Goal: Task Accomplishment & Management: Manage account settings

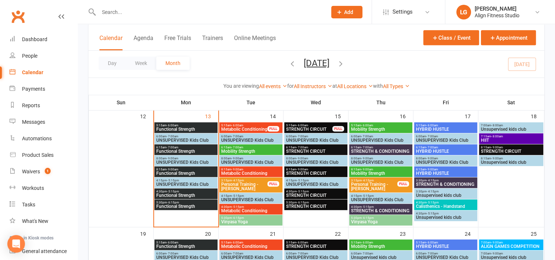
click at [194, 190] on span "4:30pm - 5:15pm" at bounding box center [186, 191] width 60 height 3
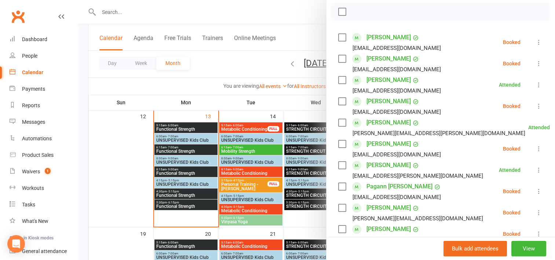
scroll to position [221, 0]
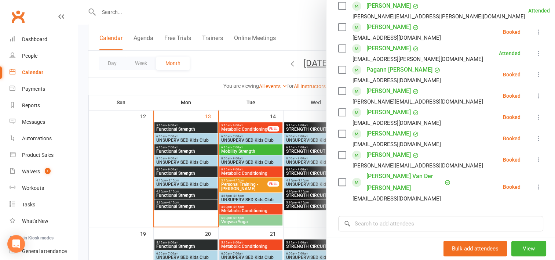
click at [181, 205] on div at bounding box center [316, 130] width 477 height 260
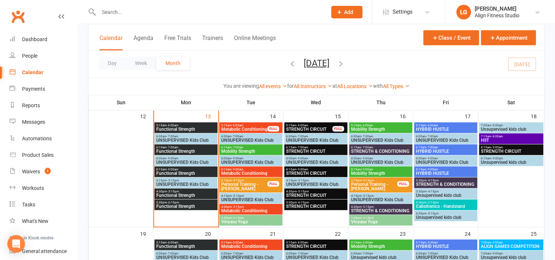
click at [181, 205] on span "Functional Strength" at bounding box center [186, 206] width 60 height 4
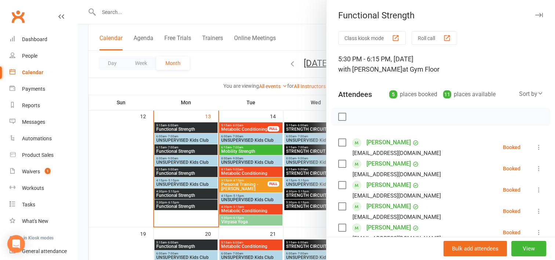
scroll to position [362, 0]
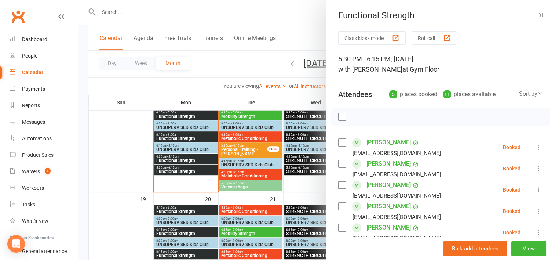
click at [280, 100] on div at bounding box center [316, 130] width 477 height 260
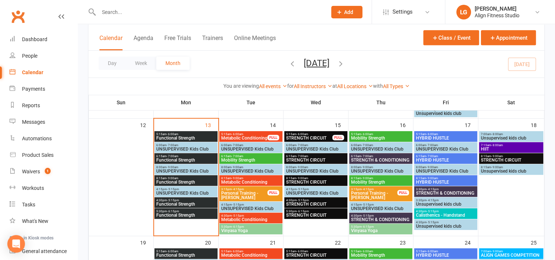
scroll to position [316, 0]
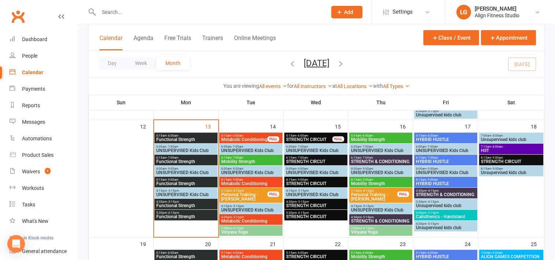
click at [312, 136] on span "5:15am - 6:00am" at bounding box center [309, 135] width 47 height 3
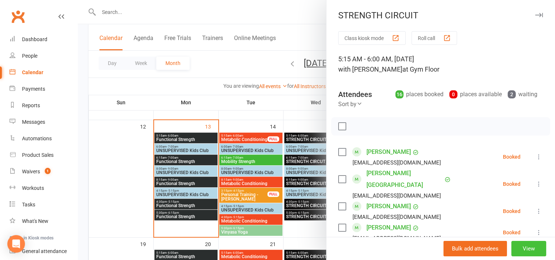
click at [515, 249] on button "View" at bounding box center [528, 248] width 35 height 15
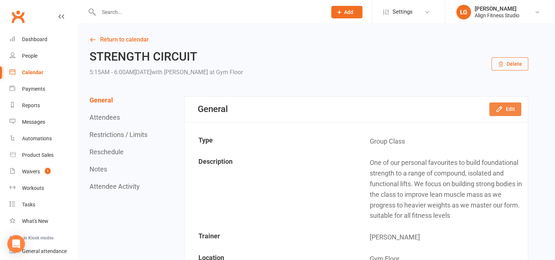
click at [511, 104] on button "Edit" at bounding box center [505, 108] width 32 height 13
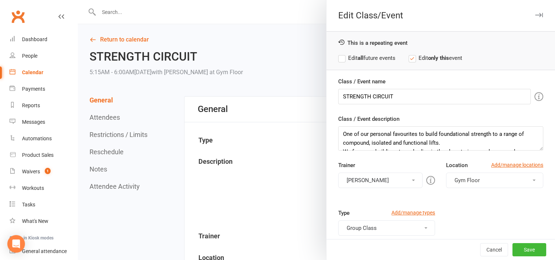
click at [407, 178] on button "[PERSON_NAME]" at bounding box center [380, 179] width 85 height 15
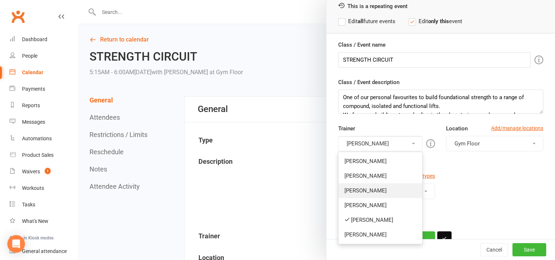
scroll to position [43, 0]
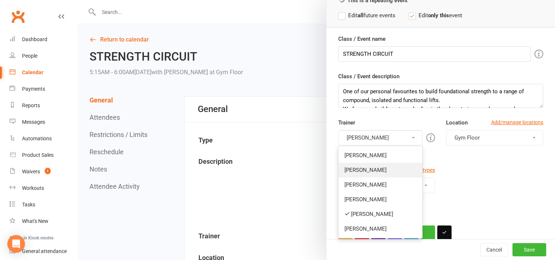
click at [363, 167] on link "[PERSON_NAME]" at bounding box center [380, 169] width 84 height 15
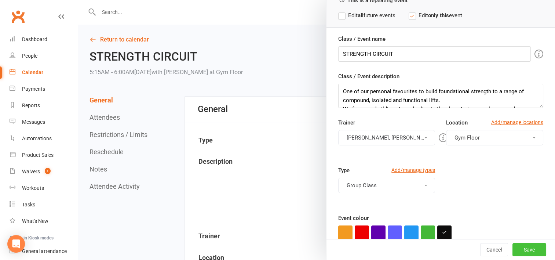
click at [521, 251] on button "Save" at bounding box center [529, 249] width 34 height 13
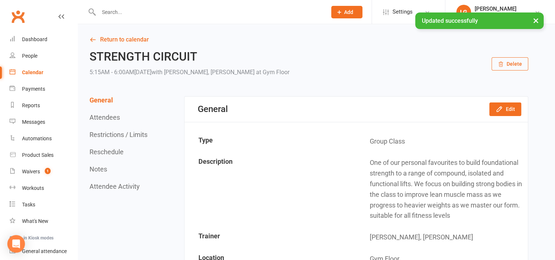
click at [36, 69] on link "Calendar" at bounding box center [44, 72] width 68 height 16
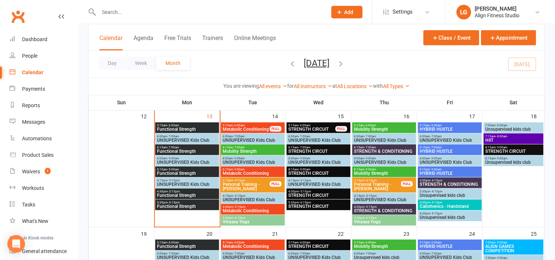
scroll to position [327, 0]
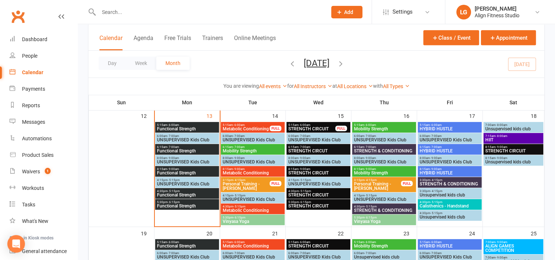
click at [320, 151] on span "STRENGTH CIRCUT" at bounding box center [318, 150] width 61 height 4
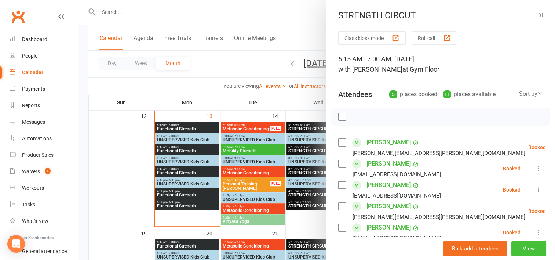
click at [518, 247] on button "View" at bounding box center [528, 248] width 35 height 15
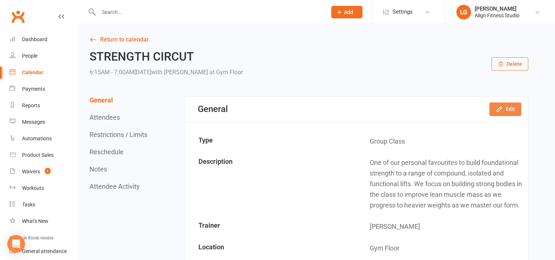
click at [510, 107] on button "Edit" at bounding box center [505, 108] width 32 height 13
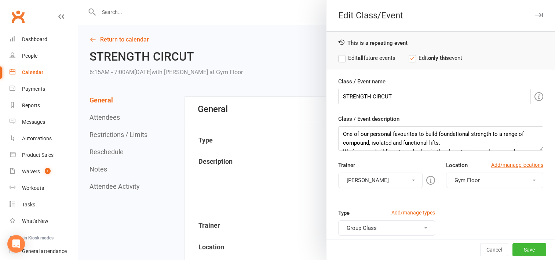
click at [405, 178] on button "[PERSON_NAME]" at bounding box center [380, 179] width 85 height 15
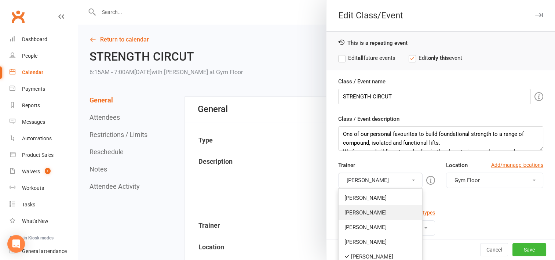
click at [365, 215] on link "[PERSON_NAME]" at bounding box center [380, 212] width 84 height 15
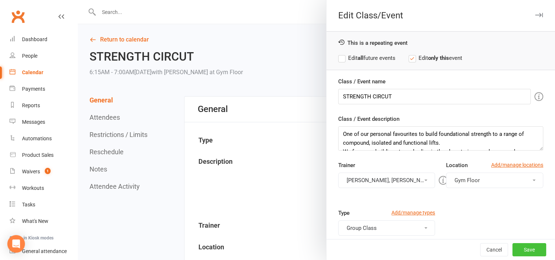
click at [521, 249] on button "Save" at bounding box center [529, 249] width 34 height 13
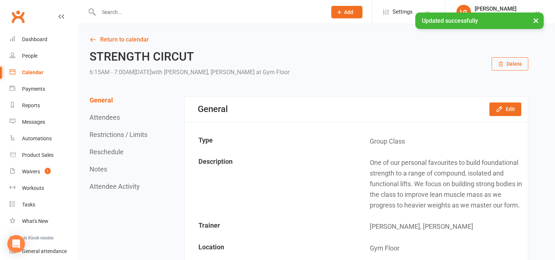
click at [35, 74] on div "Calendar" at bounding box center [32, 72] width 21 height 6
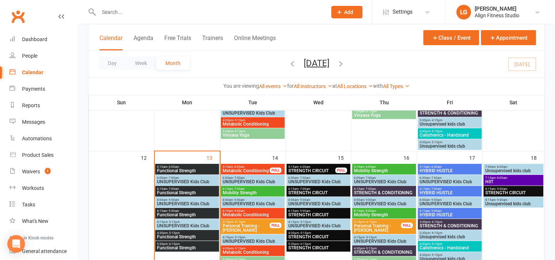
scroll to position [330, 0]
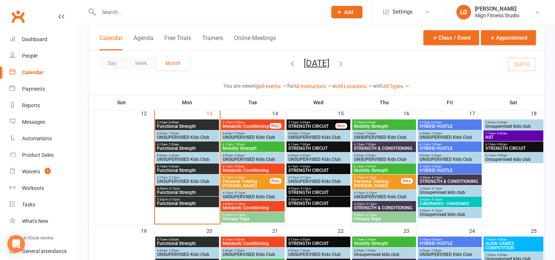
click at [303, 166] on span "- 9:00am" at bounding box center [304, 166] width 12 height 3
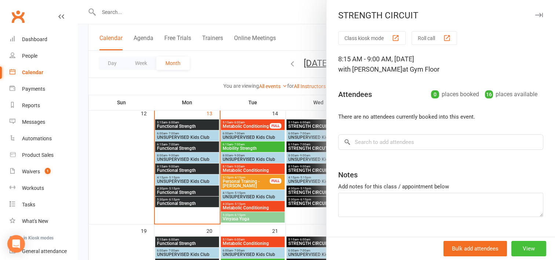
click at [511, 249] on button "View" at bounding box center [528, 248] width 35 height 15
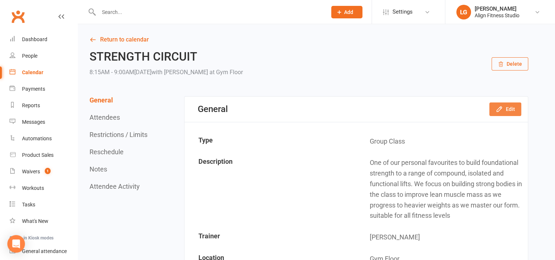
click at [511, 110] on button "Edit" at bounding box center [505, 108] width 32 height 13
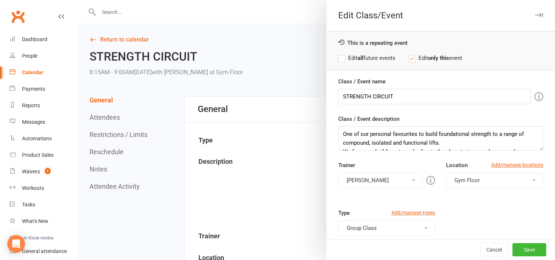
click at [392, 180] on button "[PERSON_NAME]" at bounding box center [380, 179] width 85 height 15
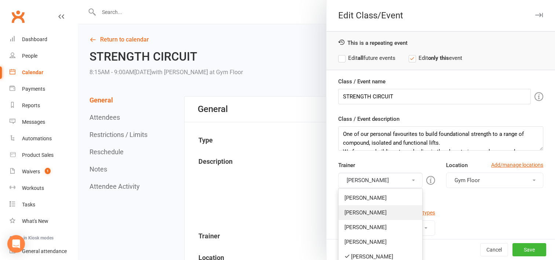
click at [353, 211] on link "[PERSON_NAME]" at bounding box center [380, 212] width 84 height 15
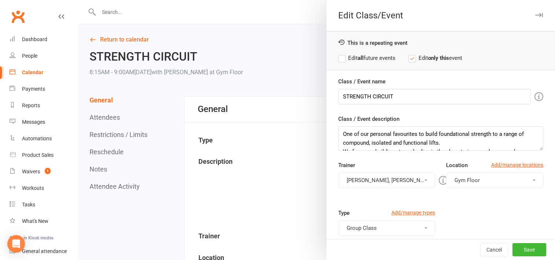
click at [375, 179] on button "[PERSON_NAME], [PERSON_NAME]" at bounding box center [386, 179] width 97 height 15
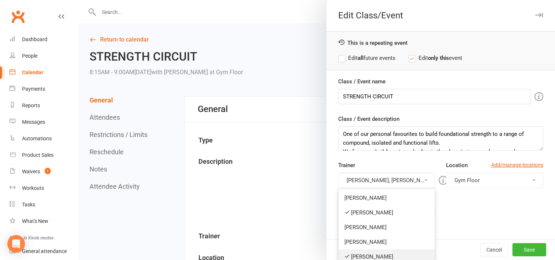
click at [366, 249] on link "[PERSON_NAME]" at bounding box center [386, 256] width 96 height 15
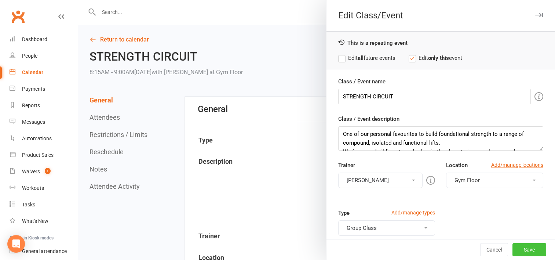
click at [518, 245] on button "Save" at bounding box center [529, 249] width 34 height 13
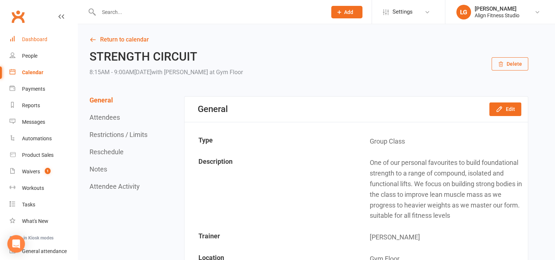
click at [40, 37] on div "Dashboard" at bounding box center [34, 39] width 25 height 6
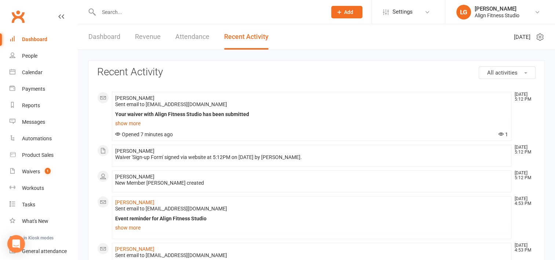
click at [121, 13] on input "text" at bounding box center [208, 12] width 225 height 10
type input "d"
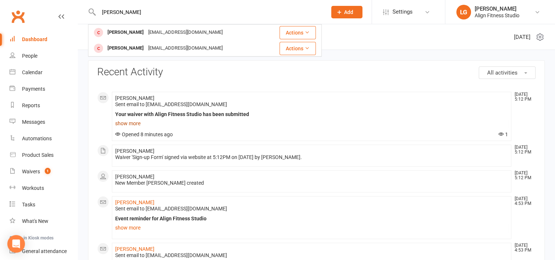
type input "[PERSON_NAME]"
click at [134, 121] on link "show more" at bounding box center [311, 123] width 393 height 10
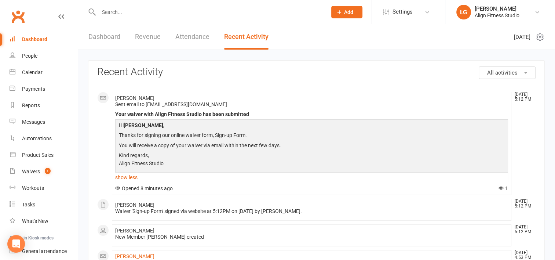
click at [121, 11] on input "text" at bounding box center [208, 12] width 225 height 10
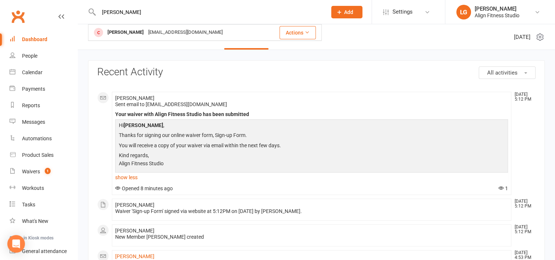
type input "[PERSON_NAME]"
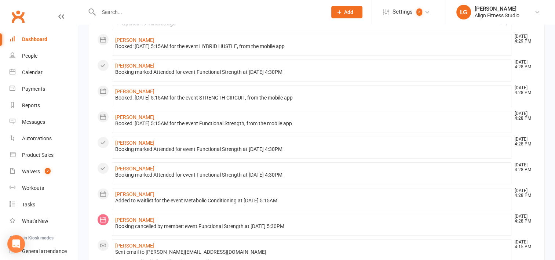
scroll to position [297, 0]
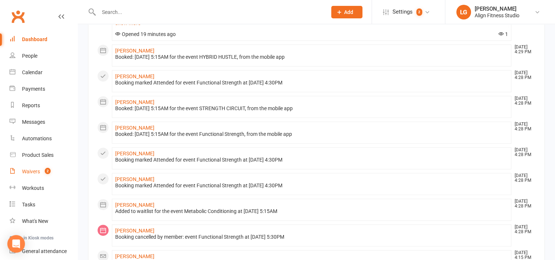
click at [32, 169] on div "Waivers" at bounding box center [31, 171] width 18 height 6
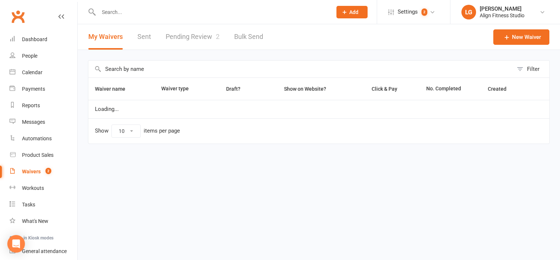
select select "100"
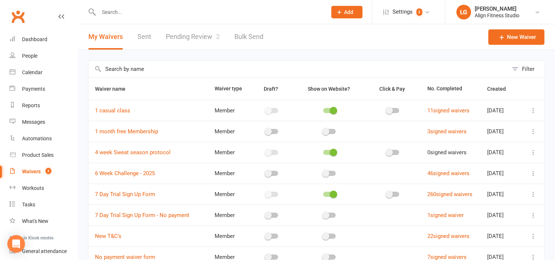
click at [193, 35] on link "Pending Review 2" at bounding box center [193, 36] width 54 height 25
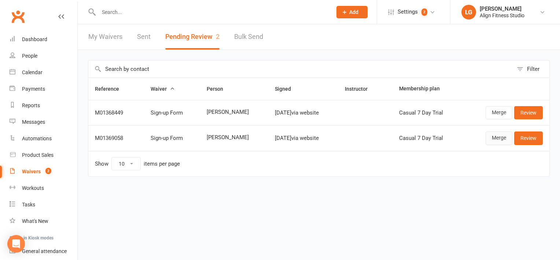
click at [502, 137] on link "Merge" at bounding box center [499, 137] width 27 height 13
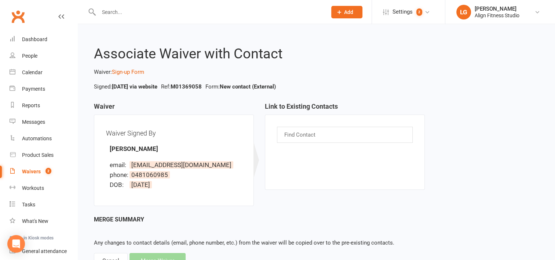
scroll to position [30, 0]
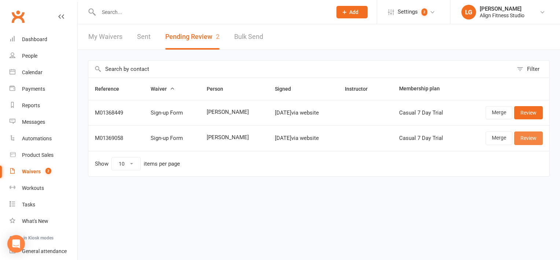
click at [524, 136] on link "Review" at bounding box center [528, 137] width 29 height 13
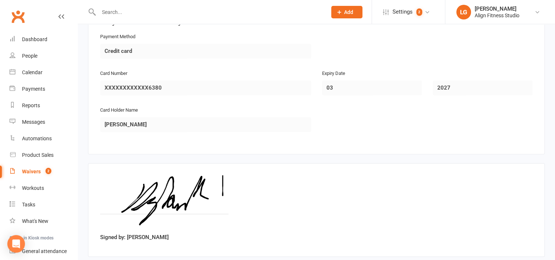
scroll to position [1130, 0]
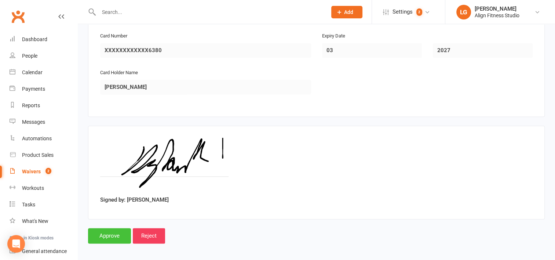
click at [115, 230] on input "Approve" at bounding box center [109, 235] width 43 height 15
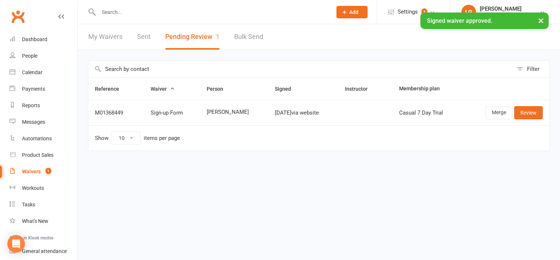
click at [129, 11] on input "text" at bounding box center [211, 12] width 231 height 10
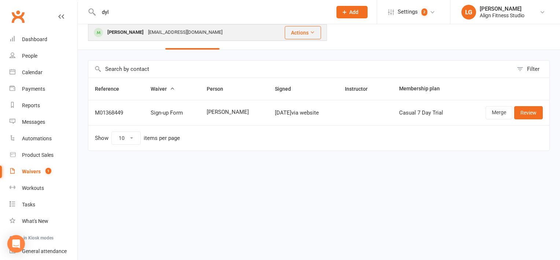
type input "dyl"
click at [139, 32] on div "[PERSON_NAME]" at bounding box center [125, 32] width 41 height 11
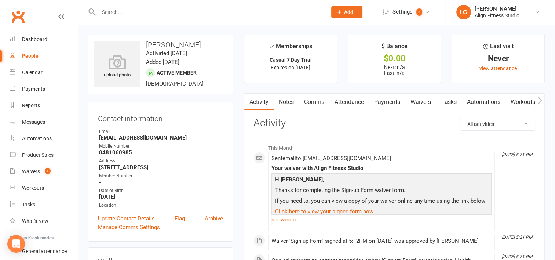
click at [537, 99] on icon "button" at bounding box center [539, 100] width 4 height 8
click at [513, 99] on link "Mobile App" at bounding box center [505, 101] width 40 height 17
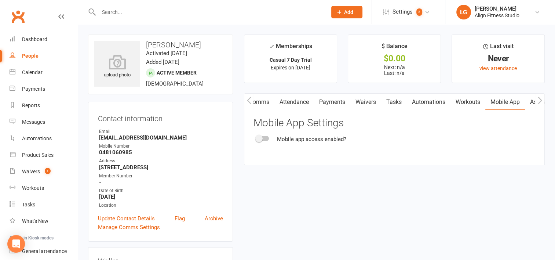
click at [259, 138] on span at bounding box center [258, 138] width 7 height 7
click at [256, 137] on input "checkbox" at bounding box center [256, 137] width 0 height 0
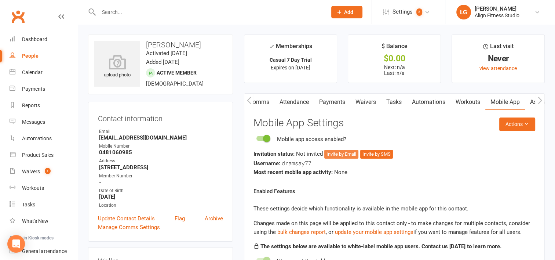
click at [337, 155] on button "Invite by Email" at bounding box center [341, 154] width 34 height 9
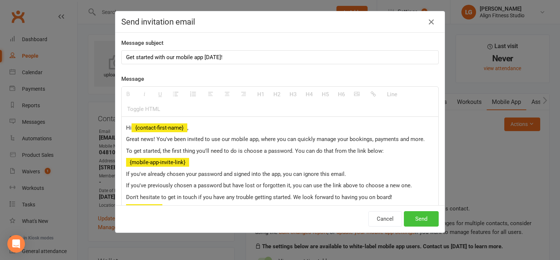
click at [419, 215] on button "Send" at bounding box center [421, 218] width 35 height 15
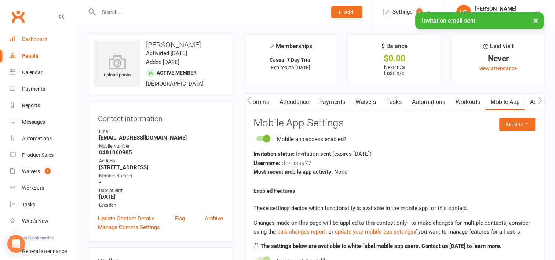
click at [34, 40] on div "Dashboard" at bounding box center [34, 39] width 25 height 6
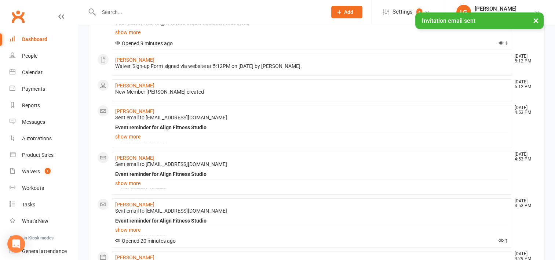
scroll to position [223, 0]
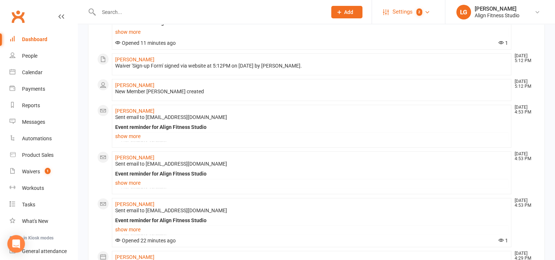
click at [393, 10] on span "Settings" at bounding box center [402, 12] width 20 height 16
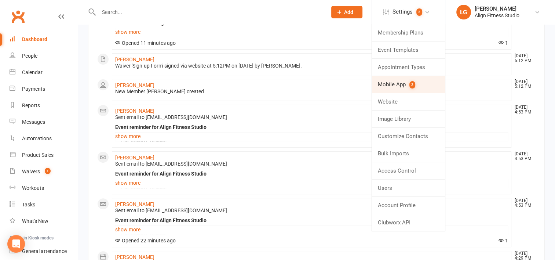
click at [404, 91] on link "Mobile App 2" at bounding box center [408, 84] width 73 height 17
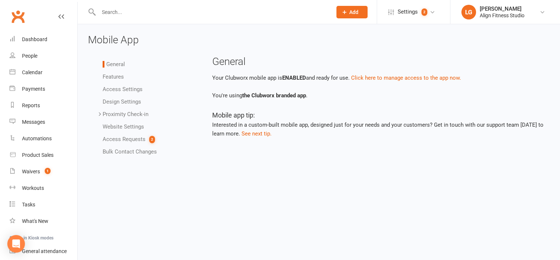
click at [129, 139] on link "Access Requests 2" at bounding box center [129, 139] width 52 height 7
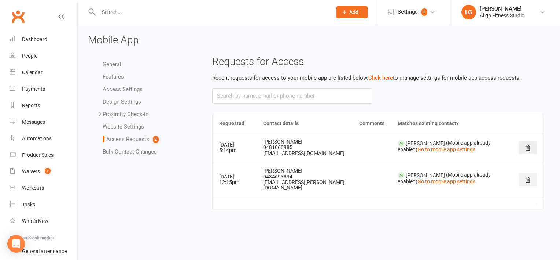
click at [529, 177] on icon at bounding box center [528, 179] width 7 height 7
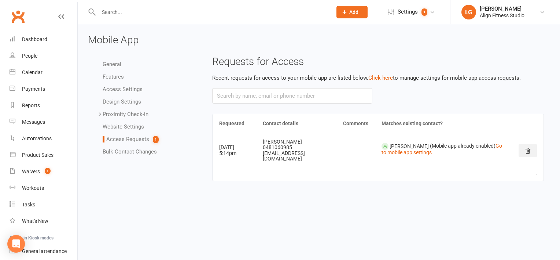
click at [528, 148] on icon at bounding box center [528, 150] width 5 height 5
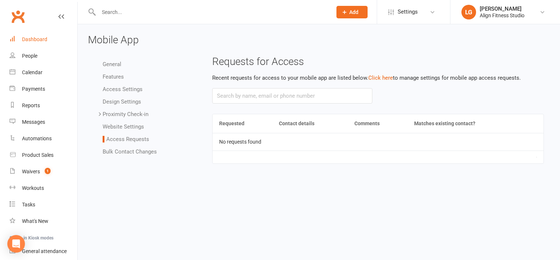
click at [45, 36] on link "Dashboard" at bounding box center [44, 39] width 68 height 16
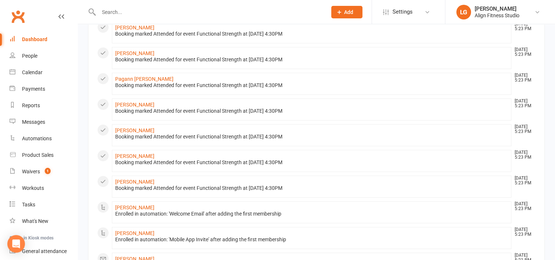
scroll to position [441, 0]
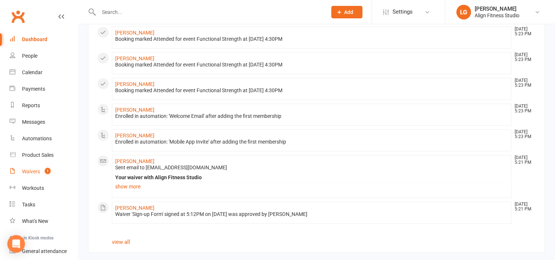
click at [29, 168] on link "Waivers 1" at bounding box center [44, 171] width 68 height 16
select select "100"
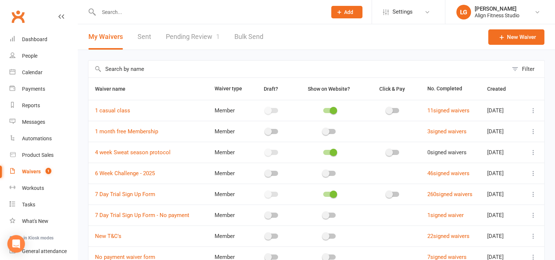
click at [186, 31] on link "Pending Review 1" at bounding box center [193, 36] width 54 height 25
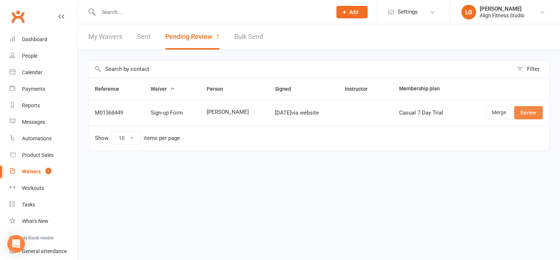
click at [528, 109] on link "Review" at bounding box center [528, 112] width 29 height 13
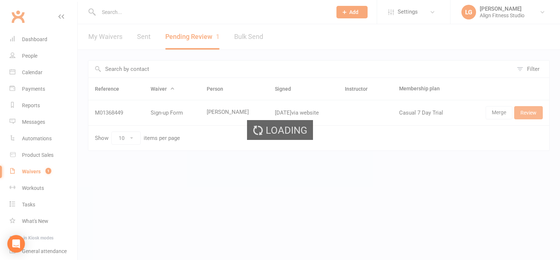
click at [528, 109] on div "Loading" at bounding box center [280, 130] width 560 height 260
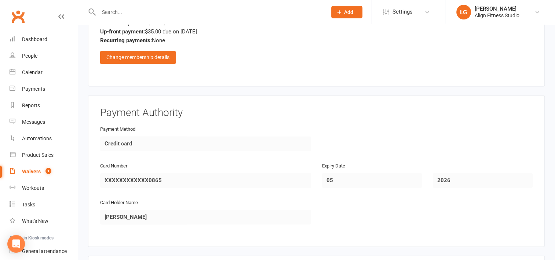
scroll to position [1183, 0]
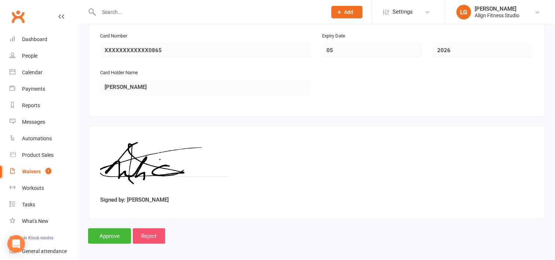
click at [145, 228] on input "Reject" at bounding box center [149, 235] width 32 height 15
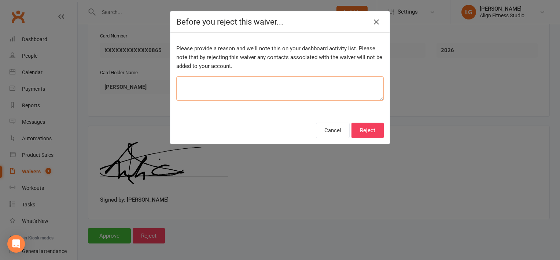
click at [220, 88] on textarea at bounding box center [280, 88] width 208 height 24
type textarea "already approved a trial"
click at [364, 130] on button "Reject" at bounding box center [368, 129] width 32 height 15
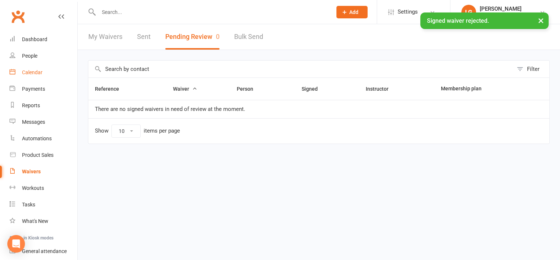
click at [34, 74] on div "Calendar" at bounding box center [32, 72] width 21 height 6
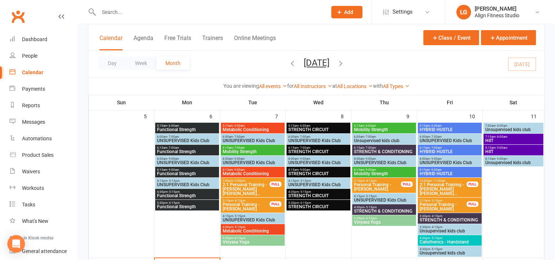
scroll to position [176, 0]
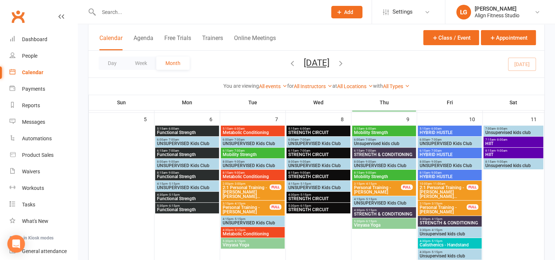
click at [32, 70] on div "Calendar" at bounding box center [32, 72] width 21 height 6
click at [37, 36] on div "Dashboard" at bounding box center [34, 39] width 25 height 6
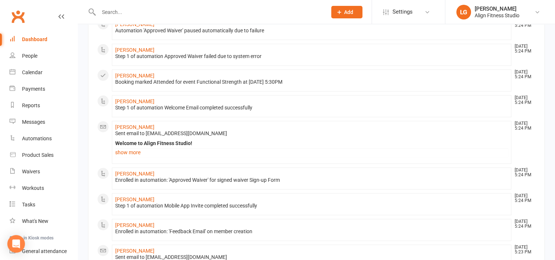
scroll to position [243, 0]
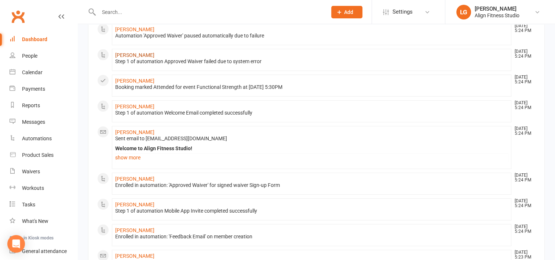
click at [135, 54] on link "[PERSON_NAME]" at bounding box center [134, 55] width 39 height 6
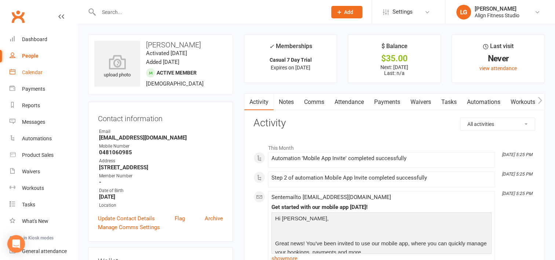
click at [32, 70] on div "Calendar" at bounding box center [32, 72] width 21 height 6
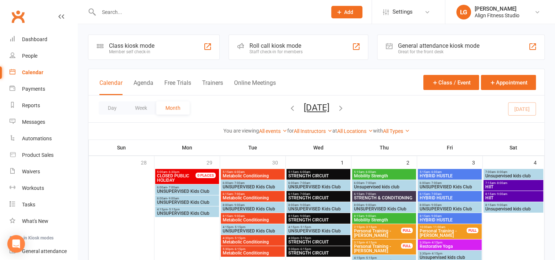
click at [114, 10] on input "text" at bounding box center [208, 12] width 225 height 10
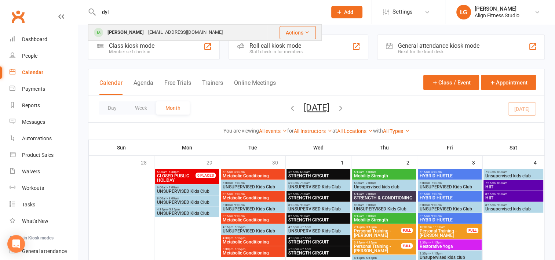
type input "dyl"
click at [150, 31] on div "Dylanramsay999@gmail.com" at bounding box center [185, 32] width 79 height 11
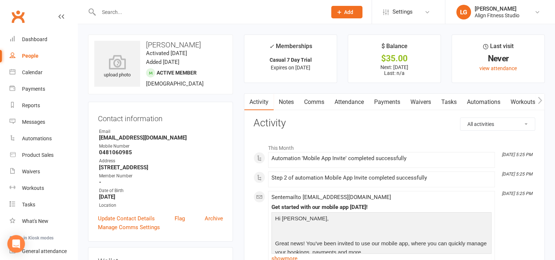
click at [393, 98] on link "Payments" at bounding box center [387, 101] width 36 height 17
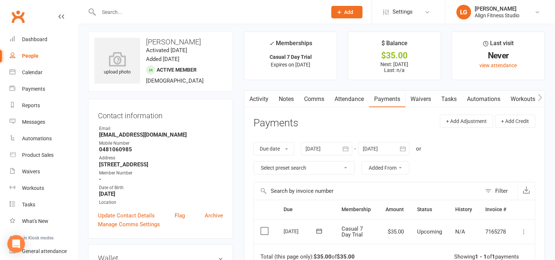
scroll to position [3, 0]
click at [390, 56] on div "$35.00" at bounding box center [394, 56] width 79 height 8
click at [412, 52] on div "$35.00" at bounding box center [394, 56] width 79 height 8
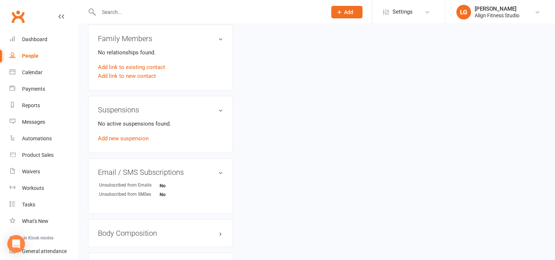
scroll to position [368, 0]
click at [46, 41] on div "Dashboard" at bounding box center [34, 39] width 25 height 6
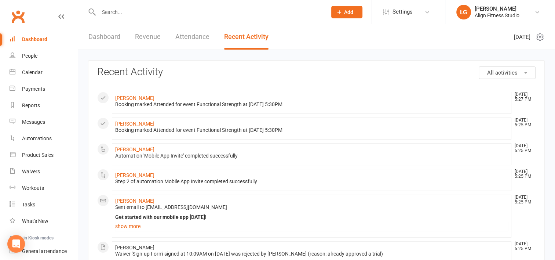
click at [102, 34] on link "Dashboard" at bounding box center [104, 36] width 32 height 25
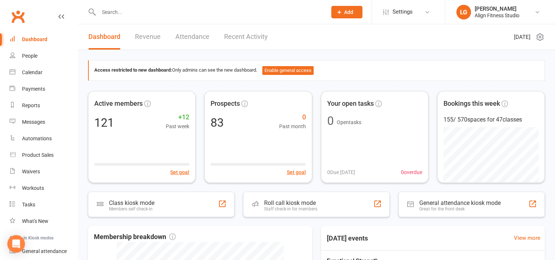
click at [150, 32] on link "Revenue" at bounding box center [148, 36] width 26 height 25
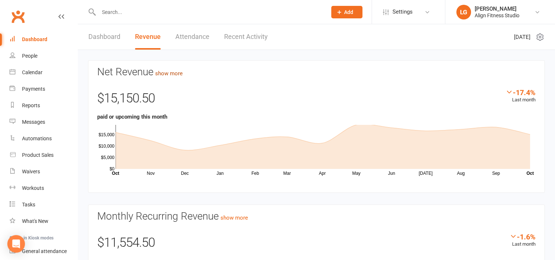
click at [172, 70] on link "show more" at bounding box center [168, 73] width 27 height 7
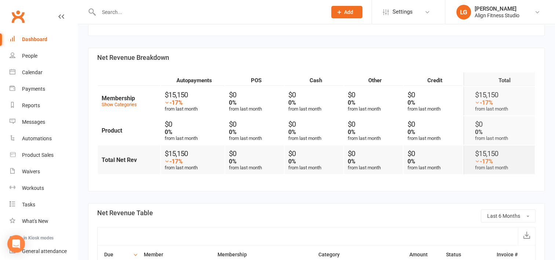
scroll to position [175, 0]
click at [122, 104] on link "Show Categories" at bounding box center [119, 103] width 35 height 5
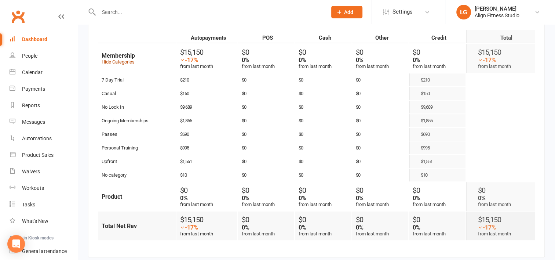
scroll to position [0, 0]
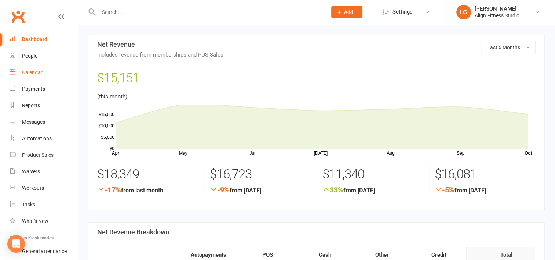
click at [30, 74] on div "Calendar" at bounding box center [32, 72] width 21 height 6
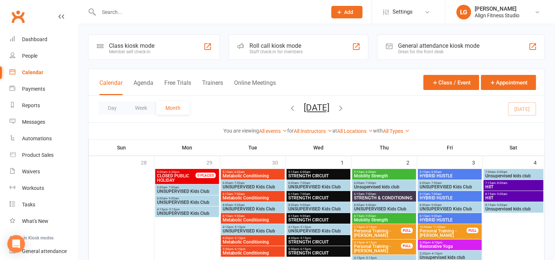
click at [126, 10] on input "text" at bounding box center [208, 12] width 225 height 10
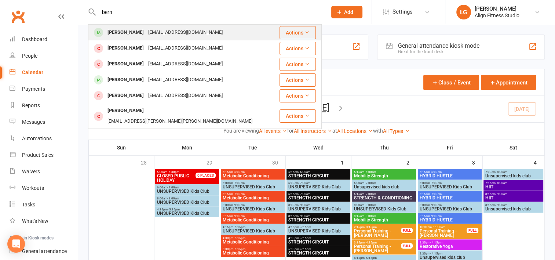
type input "bern"
click at [126, 30] on div "Bernice Spackman" at bounding box center [125, 32] width 41 height 11
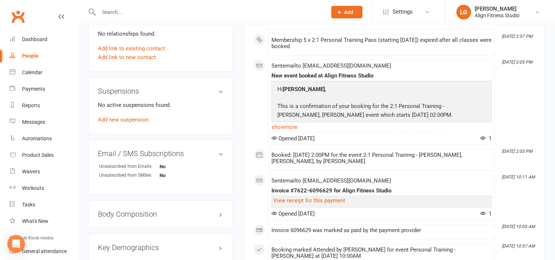
scroll to position [450, 0]
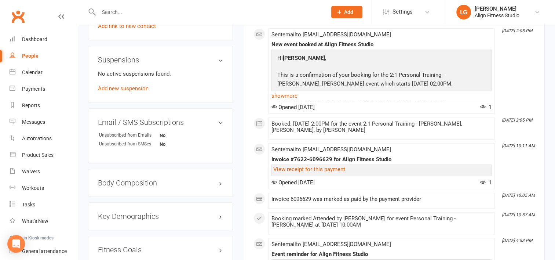
click at [170, 181] on h3 "Body Composition edit" at bounding box center [160, 183] width 125 height 8
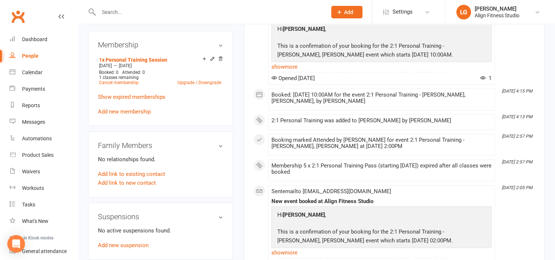
scroll to position [296, 0]
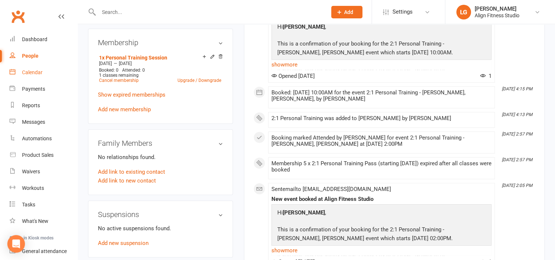
click at [28, 73] on div "Calendar" at bounding box center [32, 72] width 21 height 6
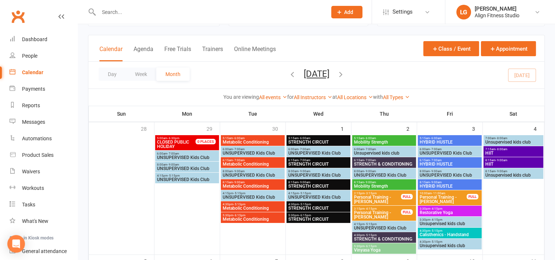
scroll to position [34, 0]
click at [437, 199] on span "Personal Training - [PERSON_NAME]" at bounding box center [443, 199] width 48 height 9
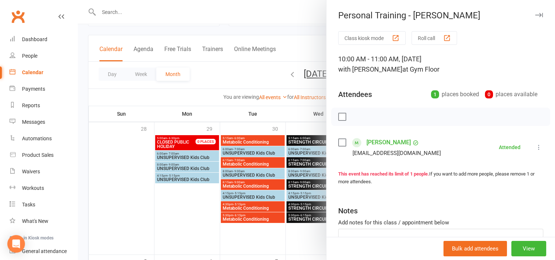
click at [243, 241] on div at bounding box center [316, 130] width 477 height 260
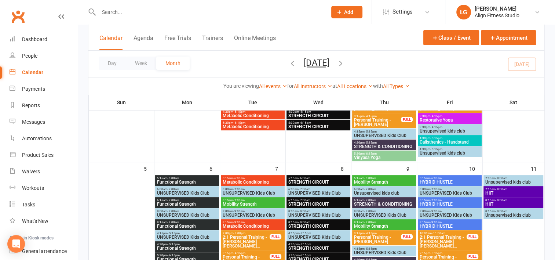
scroll to position [144, 0]
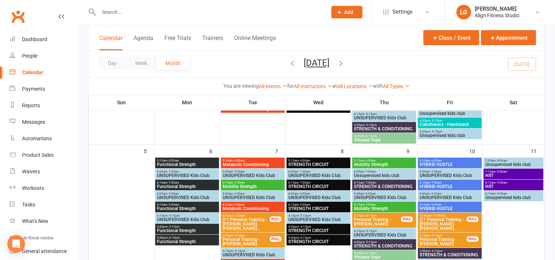
click at [236, 224] on span "2:1 Personal Training - [PERSON_NAME] [PERSON_NAME]..." at bounding box center [246, 223] width 48 height 13
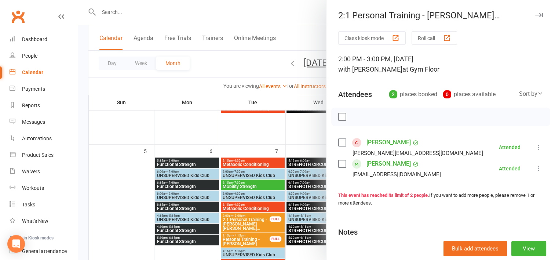
click at [250, 141] on div at bounding box center [316, 130] width 477 height 260
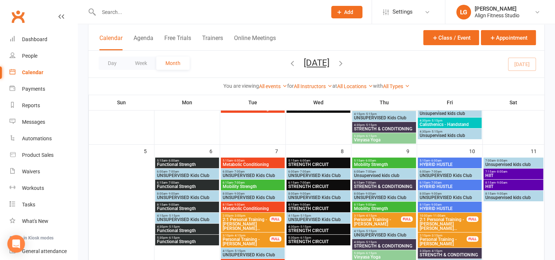
click at [444, 220] on span "2:1 Personal Training - [PERSON_NAME] [PERSON_NAME]..." at bounding box center [443, 223] width 48 height 13
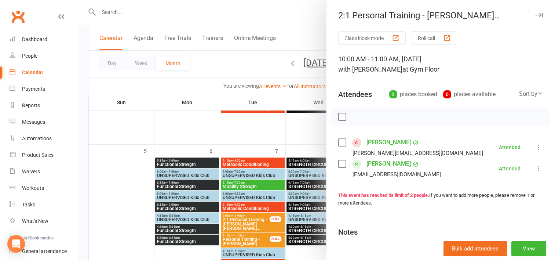
click at [279, 122] on div at bounding box center [316, 130] width 477 height 260
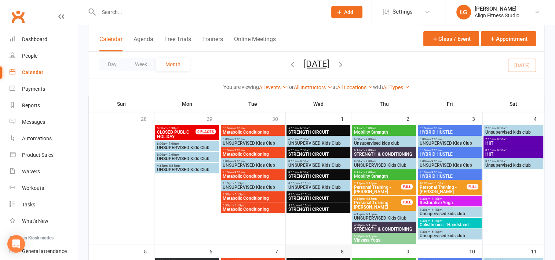
scroll to position [0, 0]
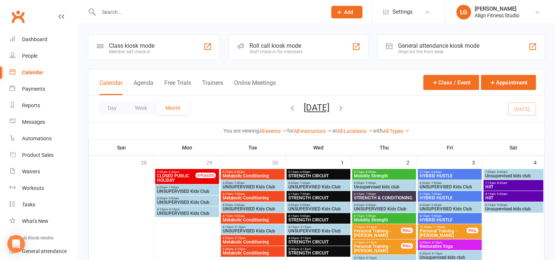
click at [288, 108] on icon "button" at bounding box center [292, 108] width 8 height 8
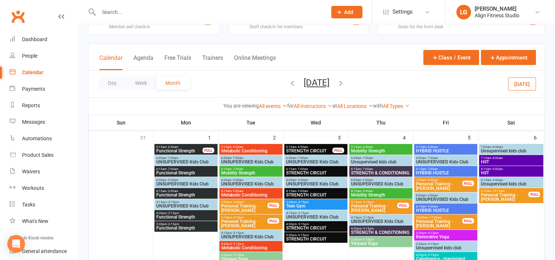
scroll to position [48, 0]
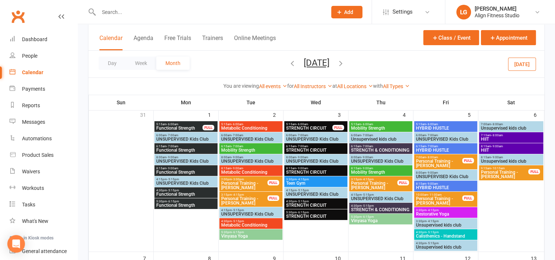
click at [253, 183] on span "Personal Training - [PERSON_NAME]" at bounding box center [244, 185] width 47 height 9
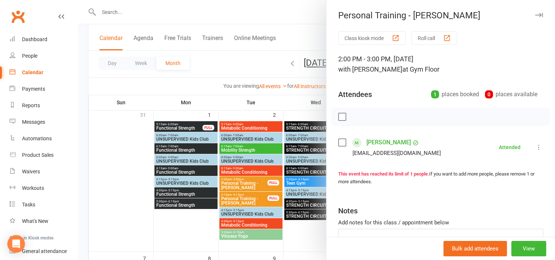
click at [187, 230] on div at bounding box center [316, 130] width 477 height 260
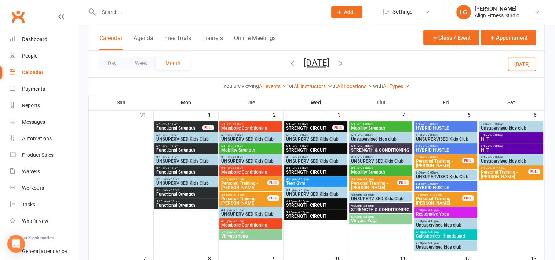
click at [432, 196] on span "Personal Training - [PERSON_NAME]" at bounding box center [438, 200] width 47 height 9
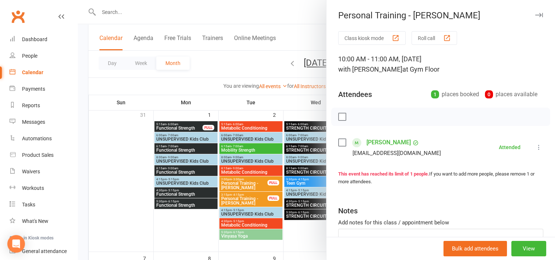
click at [312, 237] on div at bounding box center [316, 130] width 477 height 260
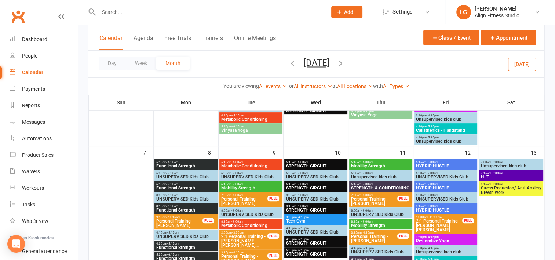
scroll to position [183, 0]
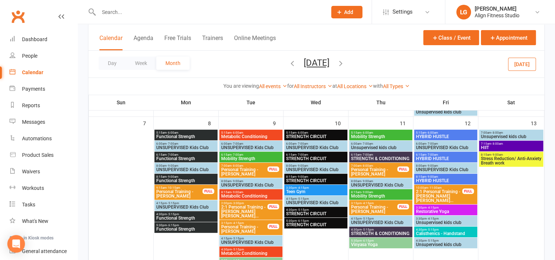
click at [249, 208] on span "2:1 Personal Training - [PERSON_NAME] [PERSON_NAME]..." at bounding box center [244, 211] width 47 height 13
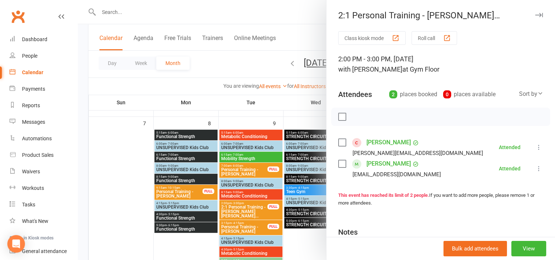
click at [189, 245] on div at bounding box center [316, 130] width 477 height 260
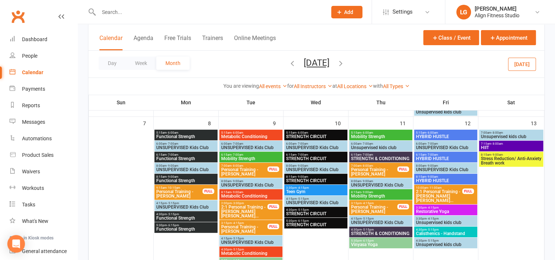
click at [430, 197] on span "2:1 Personal Training - [PERSON_NAME] [PERSON_NAME]..." at bounding box center [438, 195] width 47 height 13
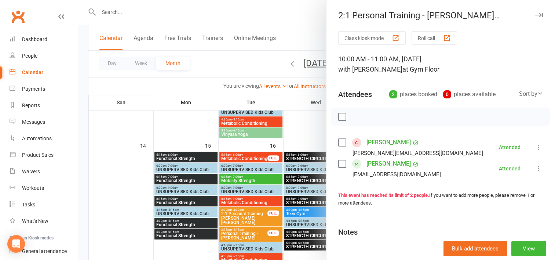
scroll to position [313, 0]
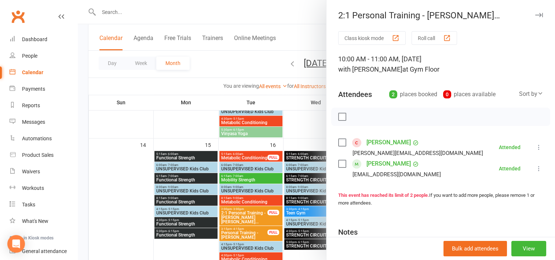
click at [295, 132] on div at bounding box center [316, 130] width 477 height 260
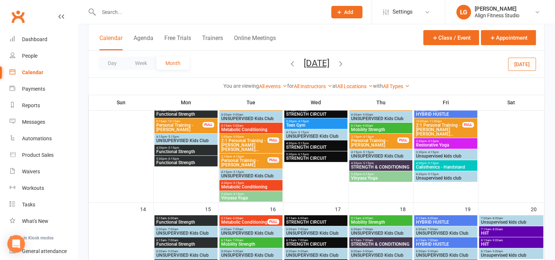
scroll to position [247, 0]
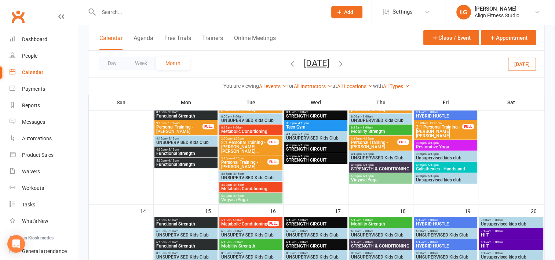
click at [168, 126] on span "Personal Training - Debbie Barrington" at bounding box center [179, 129] width 47 height 9
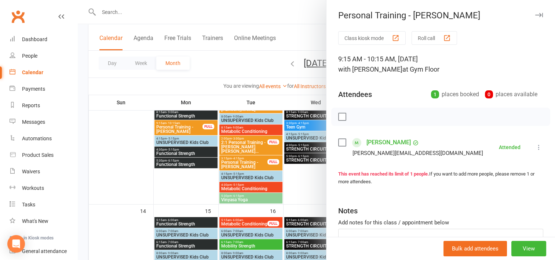
click at [381, 144] on link "Debbie Barrington" at bounding box center [388, 142] width 44 height 12
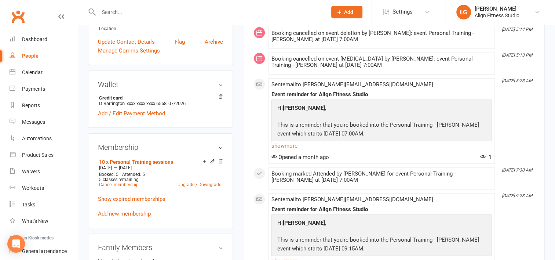
scroll to position [188, 0]
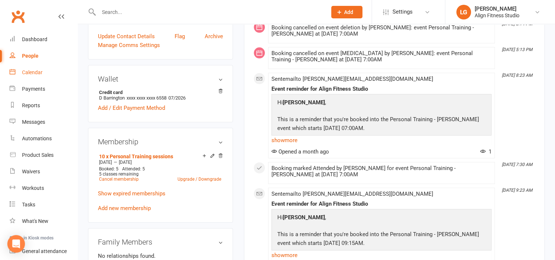
click at [34, 74] on div "Calendar" at bounding box center [32, 72] width 21 height 6
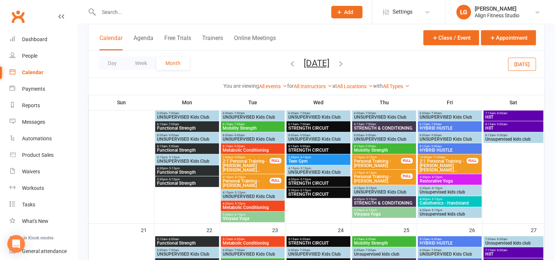
scroll to position [367, 0]
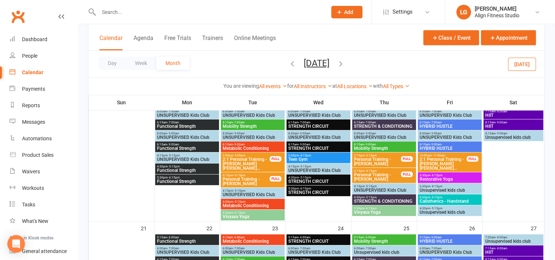
click at [435, 155] on span "- 11:00am" at bounding box center [439, 155] width 14 height 3
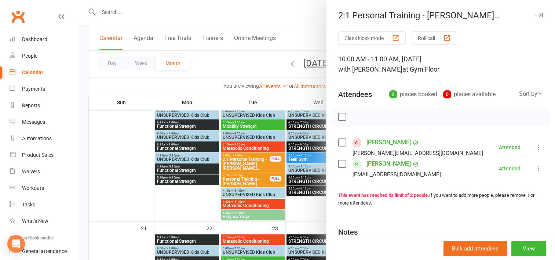
click at [266, 85] on div at bounding box center [316, 130] width 477 height 260
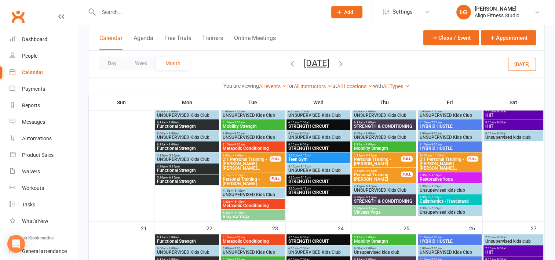
click at [121, 7] on input "text" at bounding box center [208, 12] width 225 height 10
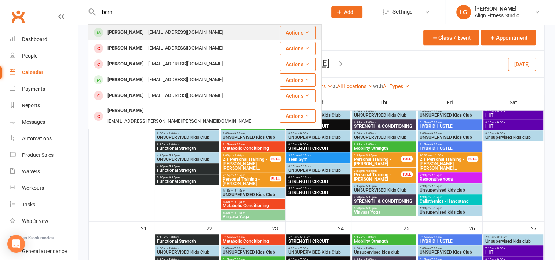
type input "bern"
click at [129, 34] on div "Bernice Spackman" at bounding box center [125, 32] width 41 height 11
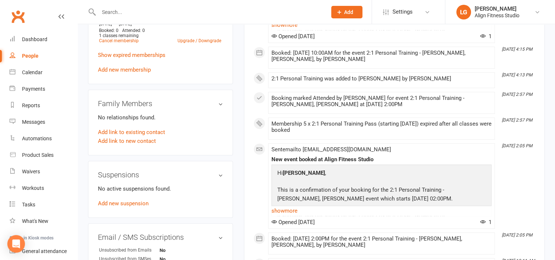
scroll to position [299, 0]
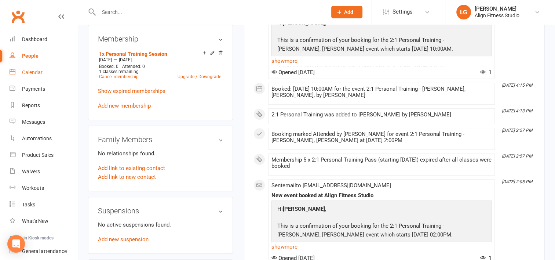
click at [38, 73] on div "Calendar" at bounding box center [32, 72] width 21 height 6
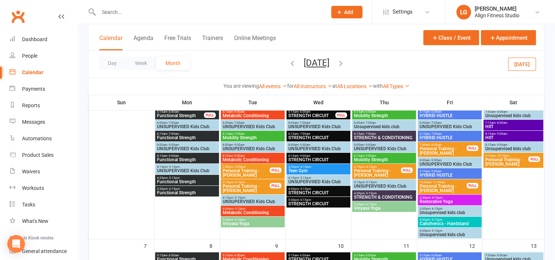
scroll to position [58, 0]
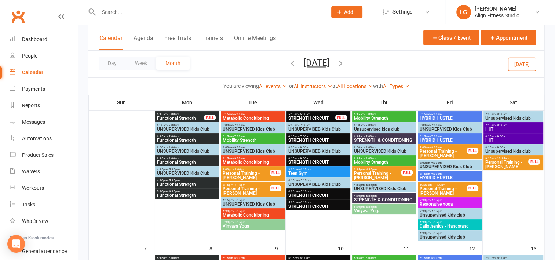
click at [250, 171] on span "Personal Training - [PERSON_NAME]" at bounding box center [246, 175] width 48 height 9
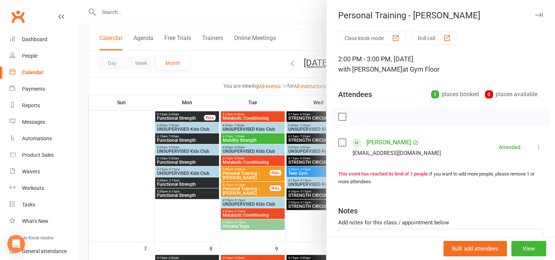
click at [297, 225] on div at bounding box center [316, 130] width 477 height 260
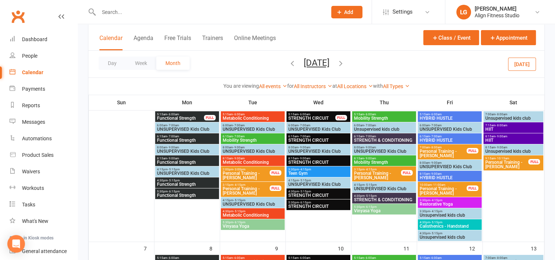
click at [440, 191] on span "Personal Training - [PERSON_NAME]" at bounding box center [443, 190] width 48 height 9
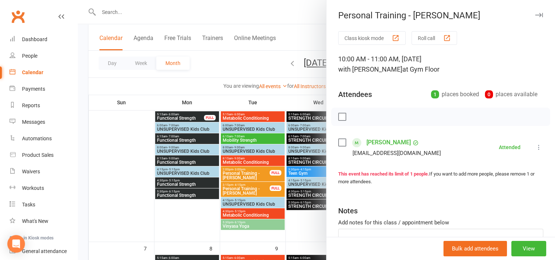
click at [295, 222] on div at bounding box center [316, 130] width 477 height 260
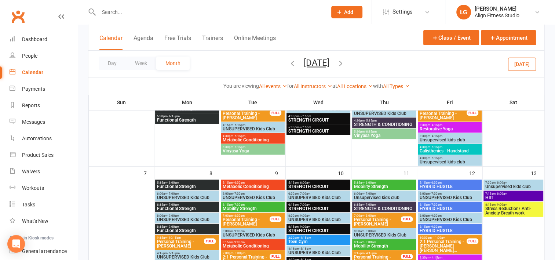
scroll to position [146, 0]
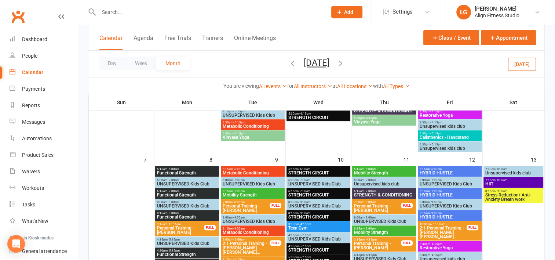
click at [231, 250] on span "2:1 Personal Training - [PERSON_NAME] [PERSON_NAME]..." at bounding box center [246, 247] width 48 height 13
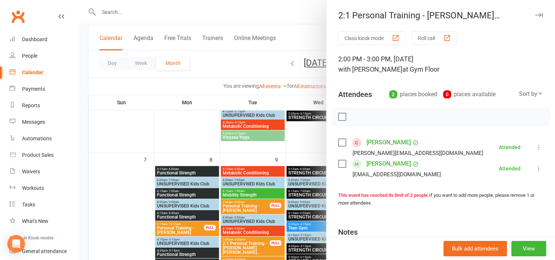
click at [264, 151] on div at bounding box center [316, 130] width 477 height 260
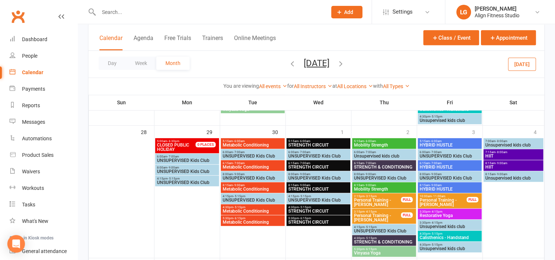
scroll to position [627, 0]
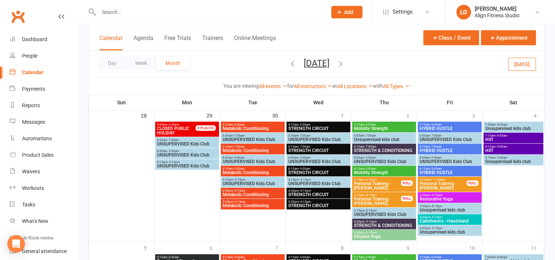
click at [452, 181] on span "Personal Training - [PERSON_NAME]" at bounding box center [443, 185] width 48 height 9
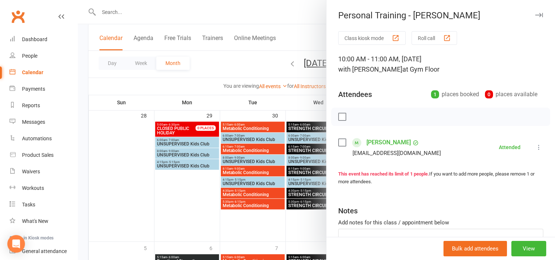
click at [310, 224] on div at bounding box center [316, 130] width 477 height 260
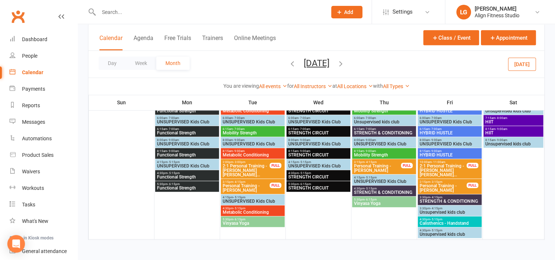
scroll to position [739, 0]
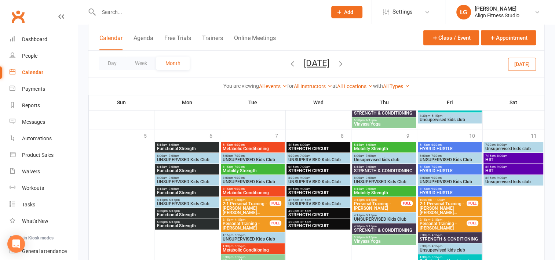
click at [345, 62] on icon "button" at bounding box center [341, 63] width 8 height 8
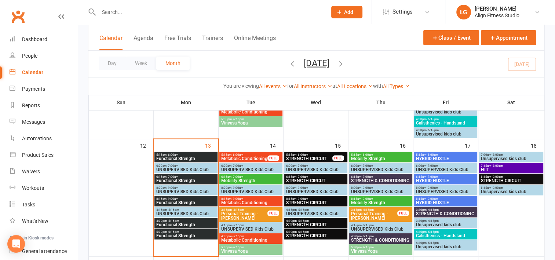
scroll to position [309, 0]
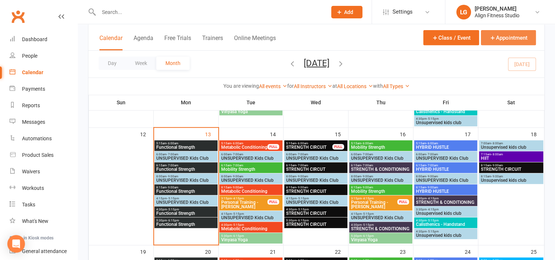
click at [513, 33] on button "Appointment" at bounding box center [508, 37] width 55 height 15
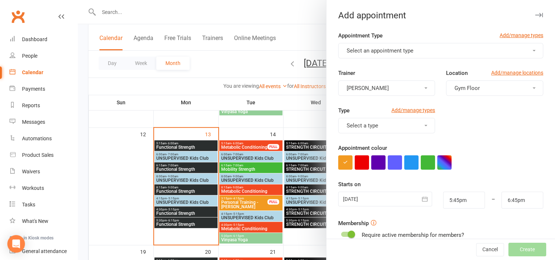
click at [400, 55] on button "Select an appointment type" at bounding box center [440, 50] width 205 height 15
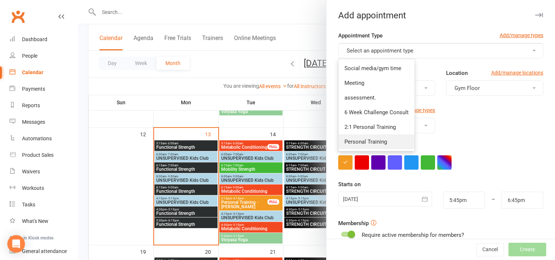
click at [374, 135] on link "Personal Training" at bounding box center [376, 141] width 76 height 15
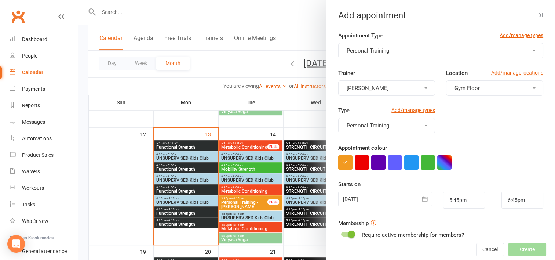
click at [298, 117] on div at bounding box center [316, 130] width 477 height 260
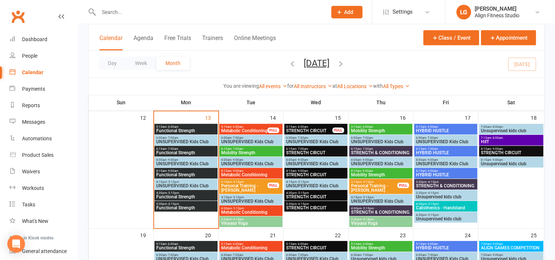
scroll to position [326, 0]
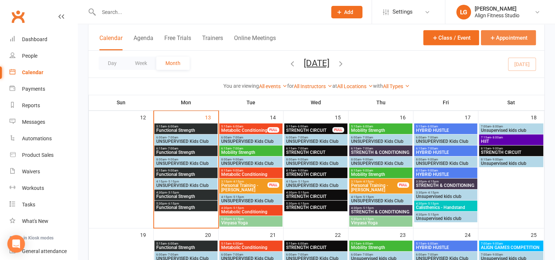
click at [500, 40] on button "Appointment" at bounding box center [508, 37] width 55 height 15
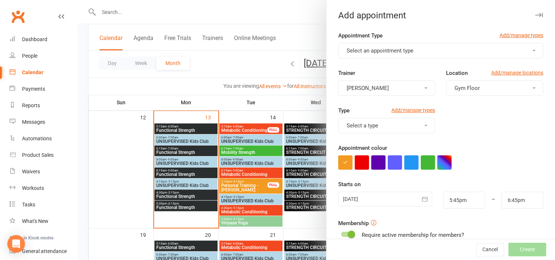
click at [395, 55] on button "Select an appointment type" at bounding box center [440, 50] width 205 height 15
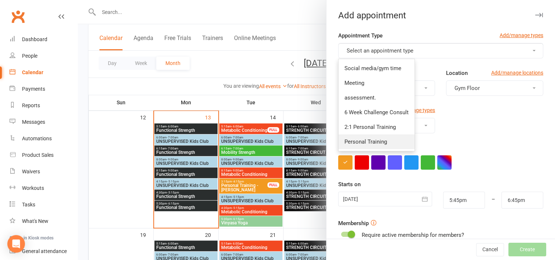
click at [370, 139] on span "Personal Training" at bounding box center [365, 141] width 43 height 7
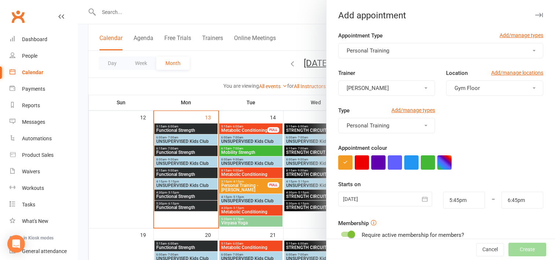
click at [393, 91] on button "[PERSON_NAME]" at bounding box center [386, 87] width 97 height 15
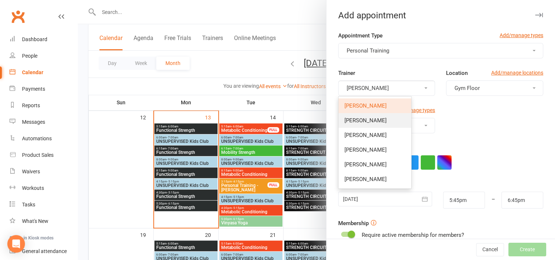
click at [355, 116] on link "[PERSON_NAME]" at bounding box center [374, 120] width 73 height 15
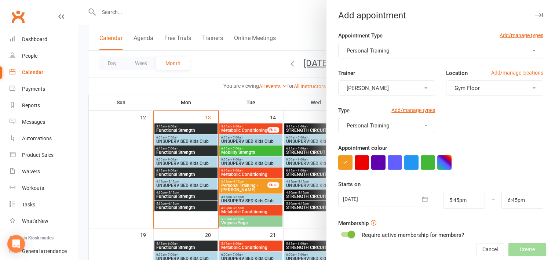
click at [373, 200] on div at bounding box center [385, 198] width 94 height 15
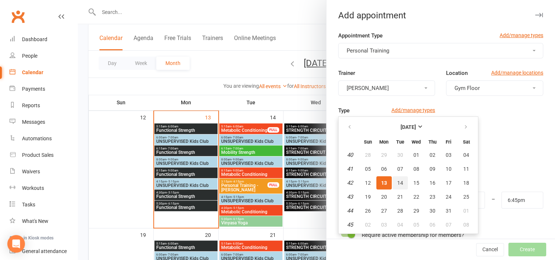
click at [400, 180] on button "14" at bounding box center [399, 182] width 15 height 13
type input "14 Oct 2025"
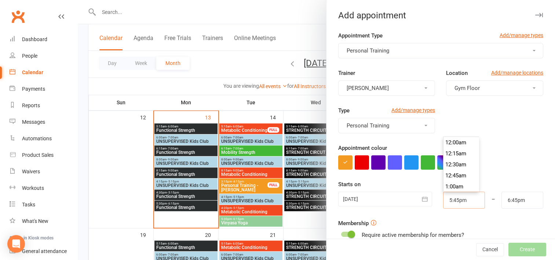
click at [453, 206] on input "5:45pm" at bounding box center [464, 199] width 42 height 17
type input "2:00pm"
type input "3:00pm"
click at [455, 148] on li "2:00pm" at bounding box center [460, 149] width 35 height 11
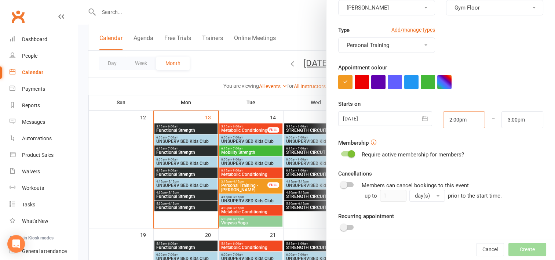
scroll to position [121, 0]
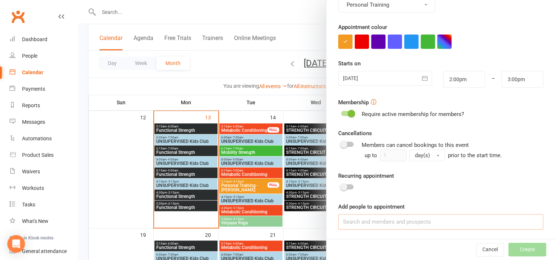
click at [355, 216] on input at bounding box center [440, 221] width 205 height 15
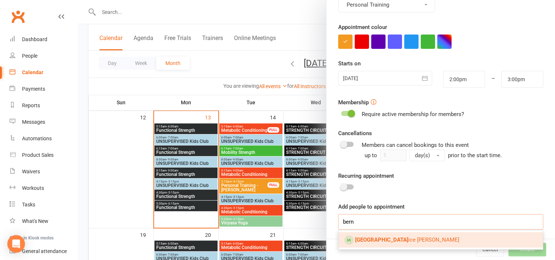
type input "bern"
click at [363, 239] on span "Bern ice Spackman" at bounding box center [407, 239] width 104 height 7
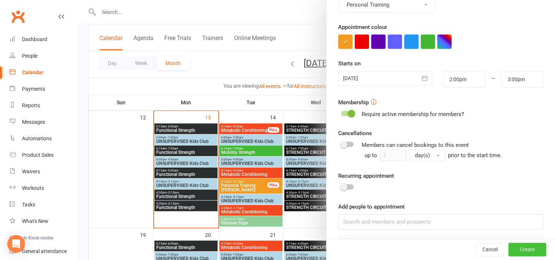
click at [515, 245] on button "Create" at bounding box center [527, 249] width 38 height 13
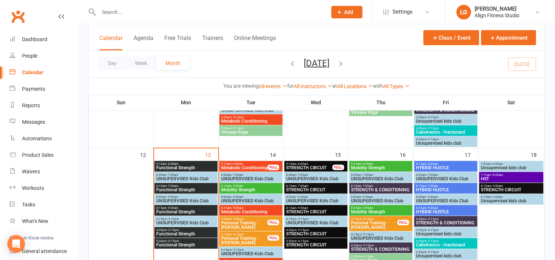
scroll to position [312, 0]
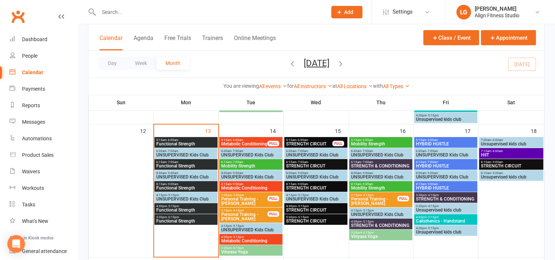
click at [504, 164] on span "STRENGTH CIRCUIT" at bounding box center [511, 166] width 62 height 4
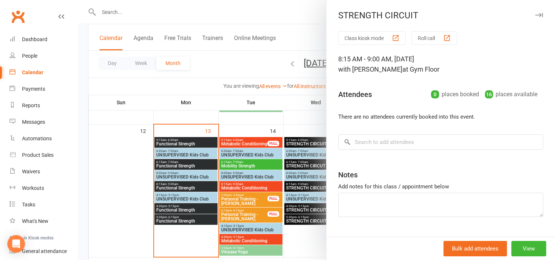
click at [302, 115] on div at bounding box center [316, 130] width 477 height 260
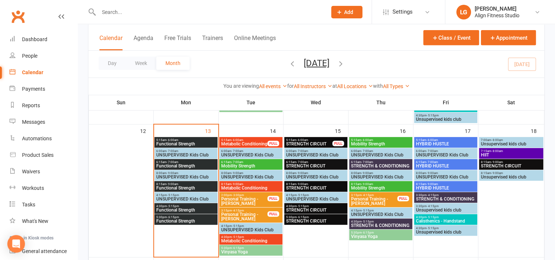
click at [364, 223] on span "STRENGTH & CONDITIONING" at bounding box center [381, 225] width 60 height 4
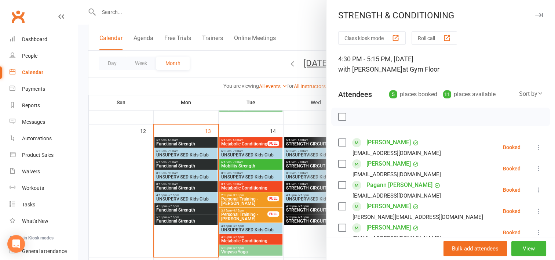
click at [304, 114] on div at bounding box center [316, 130] width 477 height 260
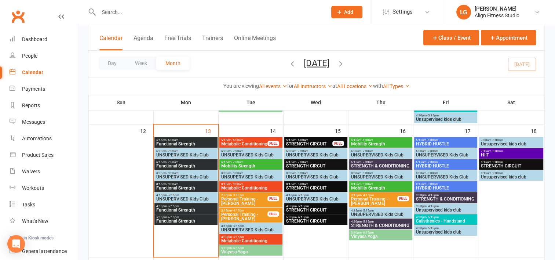
click at [246, 140] on span "5:15am - 6:00am" at bounding box center [244, 139] width 47 height 3
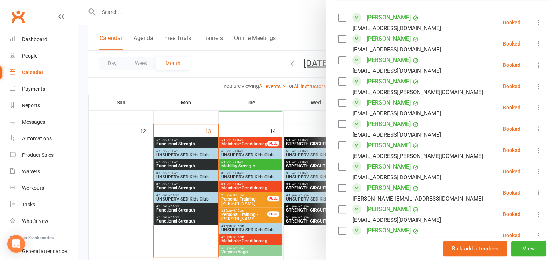
scroll to position [136, 0]
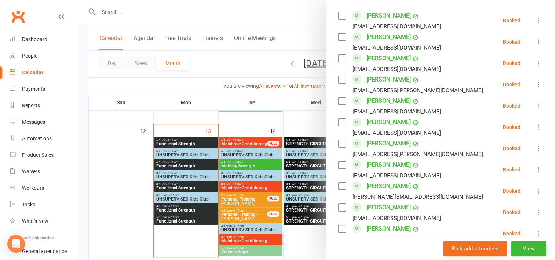
click at [133, 7] on div at bounding box center [316, 130] width 477 height 260
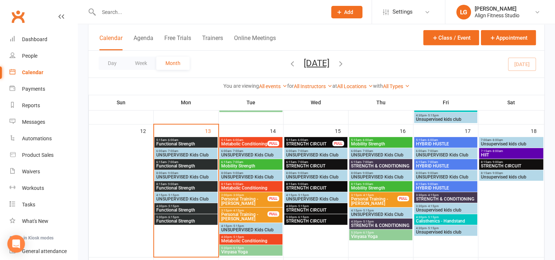
click at [129, 9] on input "text" at bounding box center [208, 12] width 225 height 10
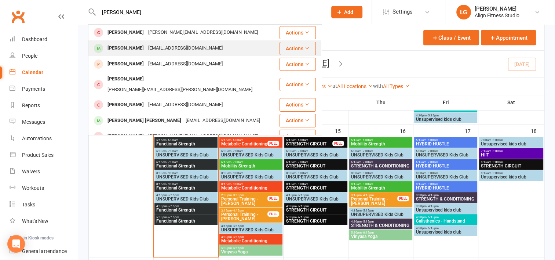
type input "molly"
click at [129, 46] on div "Molly Scott" at bounding box center [125, 48] width 41 height 11
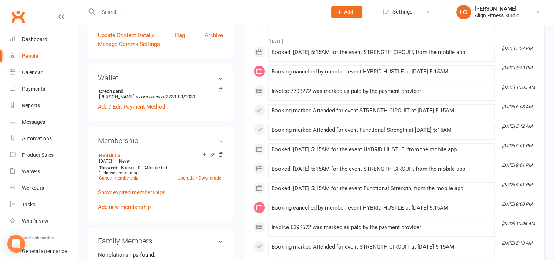
scroll to position [183, 0]
click at [33, 34] on link "Dashboard" at bounding box center [44, 39] width 68 height 16
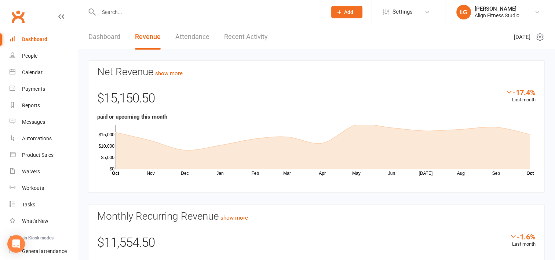
click at [187, 37] on link "Attendance" at bounding box center [192, 36] width 34 height 25
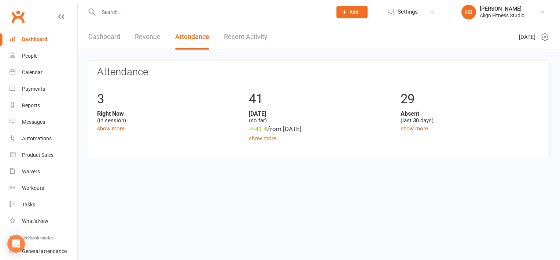
click at [103, 37] on link "Dashboard" at bounding box center [104, 36] width 32 height 25
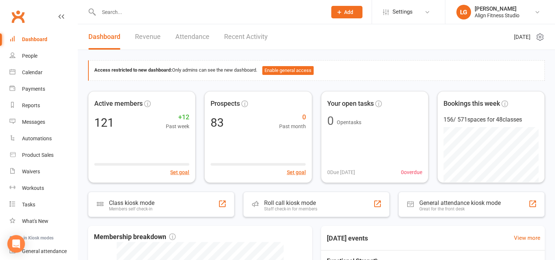
click at [149, 40] on link "Revenue" at bounding box center [148, 36] width 26 height 25
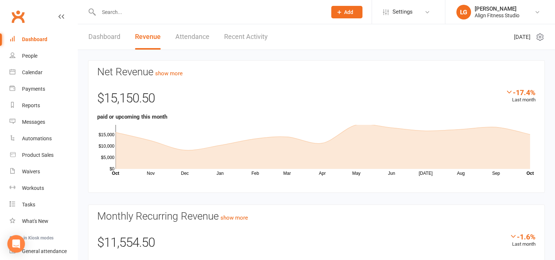
click at [235, 35] on link "Recent Activity" at bounding box center [246, 36] width 44 height 25
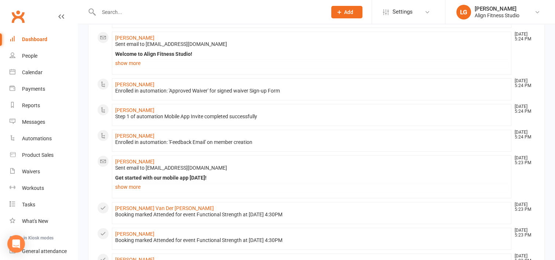
scroll to position [462, 0]
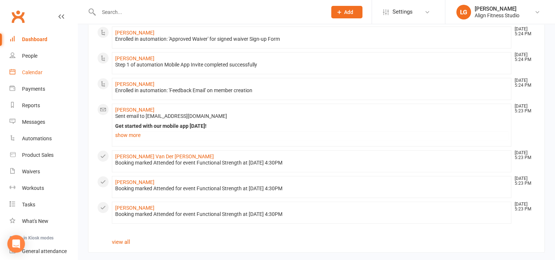
click at [34, 70] on div "Calendar" at bounding box center [32, 72] width 21 height 6
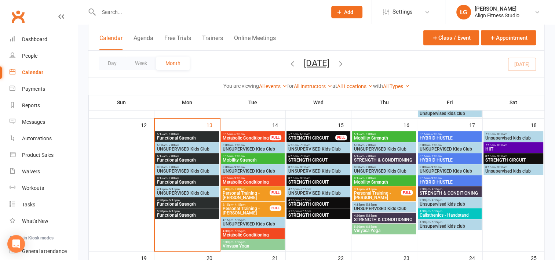
scroll to position [318, 0]
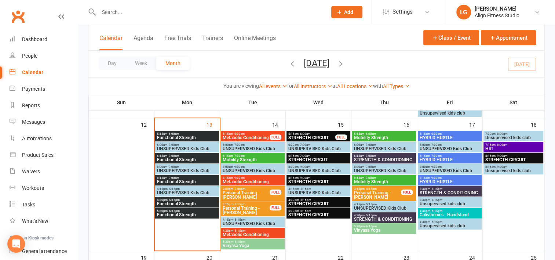
click at [197, 133] on span "5:15am - 6:00am" at bounding box center [187, 133] width 61 height 3
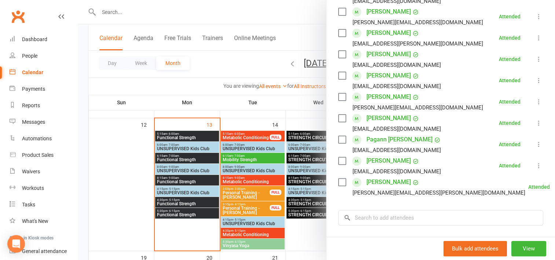
scroll to position [227, 0]
click at [176, 158] on div at bounding box center [316, 130] width 477 height 260
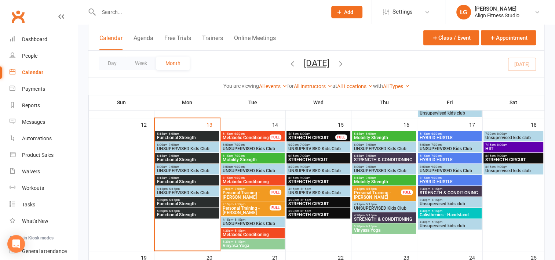
click at [176, 158] on span "Functional Strength" at bounding box center [187, 159] width 61 height 4
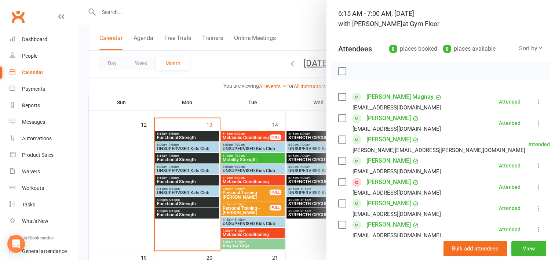
scroll to position [42, 0]
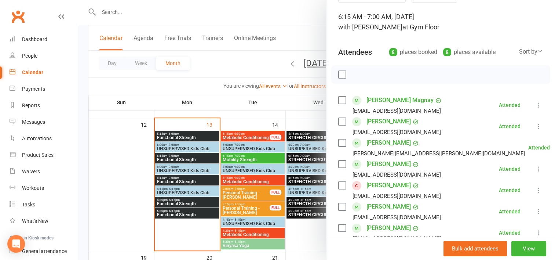
click at [186, 179] on div at bounding box center [316, 130] width 477 height 260
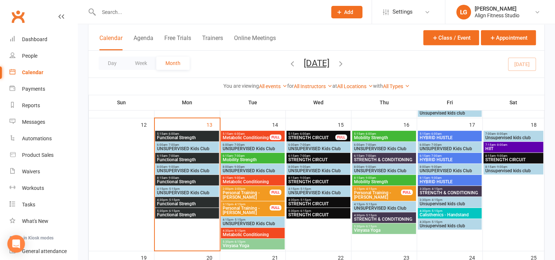
click at [186, 179] on span "Functional Strength" at bounding box center [187, 181] width 61 height 4
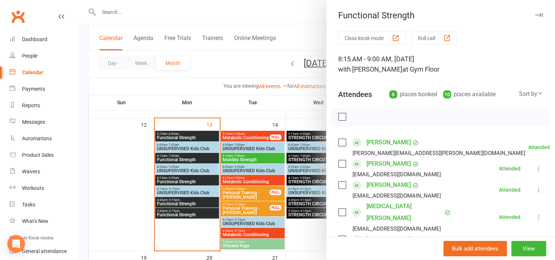
scroll to position [77, 0]
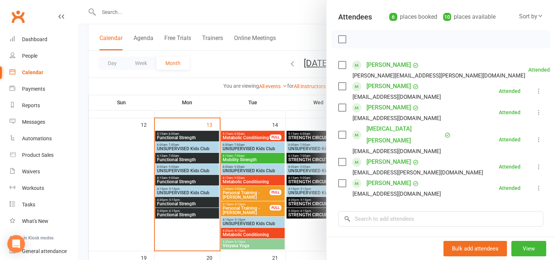
click at [167, 204] on div at bounding box center [316, 130] width 477 height 260
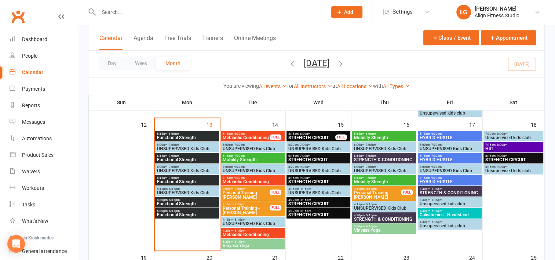
click at [167, 204] on span "Functional Strength" at bounding box center [187, 203] width 61 height 4
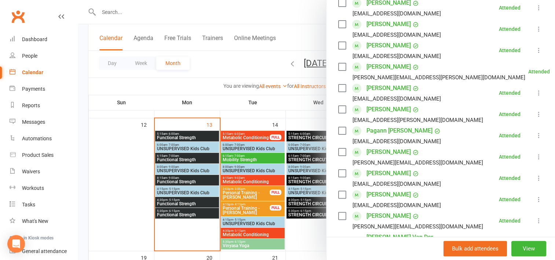
scroll to position [161, 0]
click at [176, 209] on div at bounding box center [316, 130] width 477 height 260
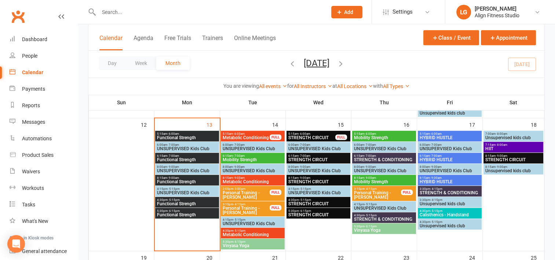
click at [176, 209] on span "- 6:15pm" at bounding box center [174, 210] width 12 height 3
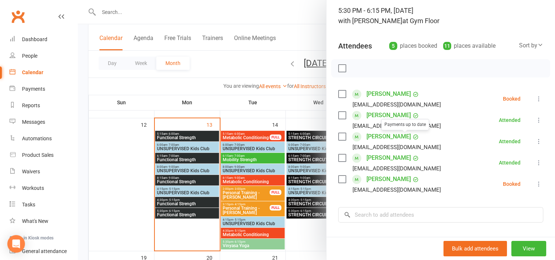
scroll to position [49, 0]
click at [254, 135] on div at bounding box center [316, 130] width 477 height 260
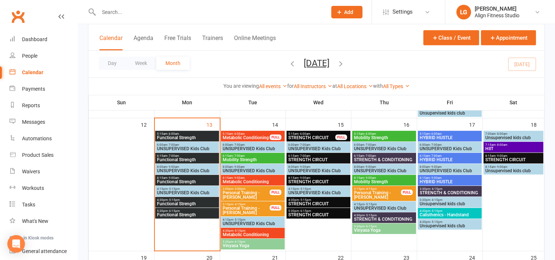
click at [254, 135] on span "Metabolic Conditioning" at bounding box center [246, 137] width 48 height 4
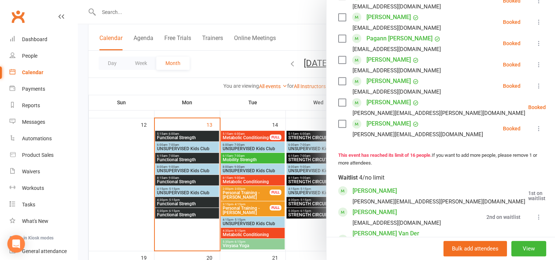
scroll to position [347, 0]
click at [40, 38] on div "Dashboard" at bounding box center [34, 39] width 25 height 6
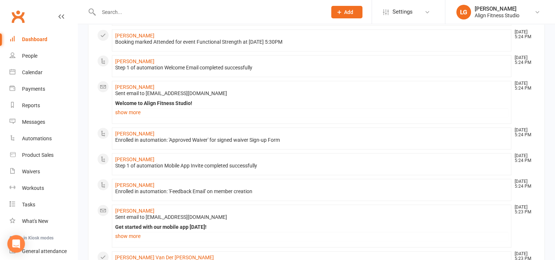
scroll to position [462, 0]
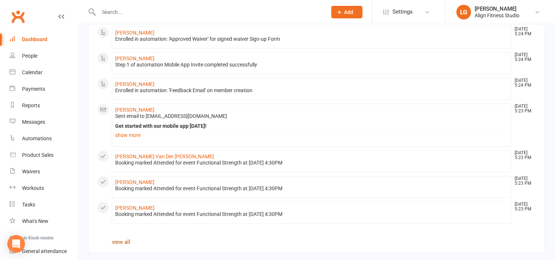
click at [123, 240] on link "view all" at bounding box center [121, 241] width 18 height 7
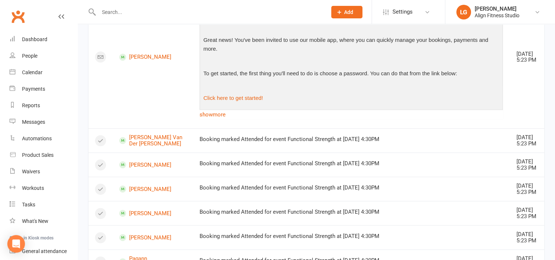
scroll to position [1077, 0]
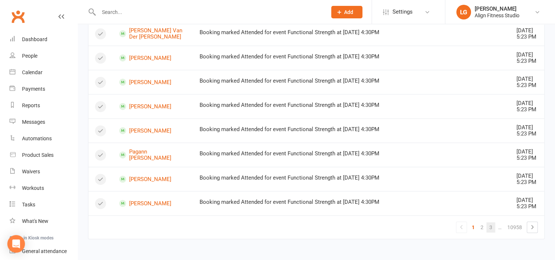
click at [492, 227] on link "3" at bounding box center [490, 227] width 9 height 10
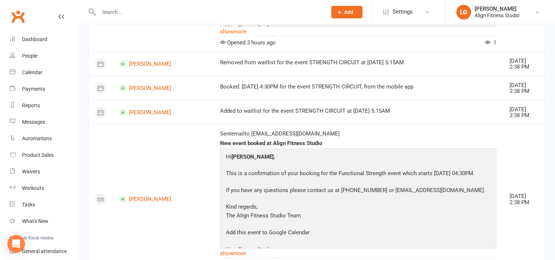
scroll to position [1585, 0]
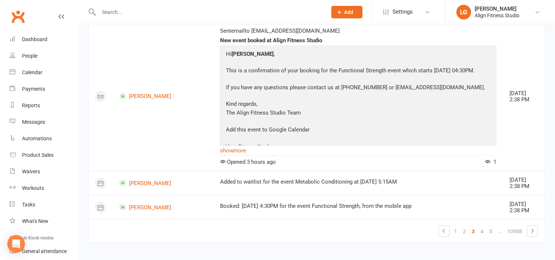
click at [492, 227] on link "5" at bounding box center [490, 231] width 9 height 10
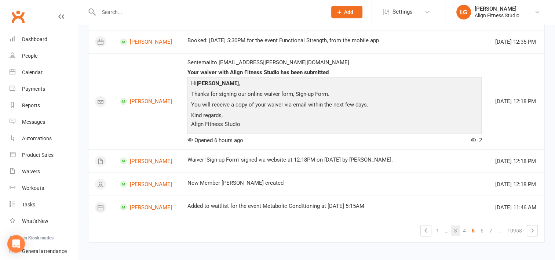
scroll to position [1863, 0]
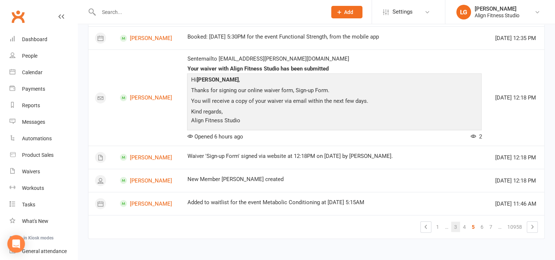
click at [492, 227] on link "7" at bounding box center [490, 226] width 9 height 10
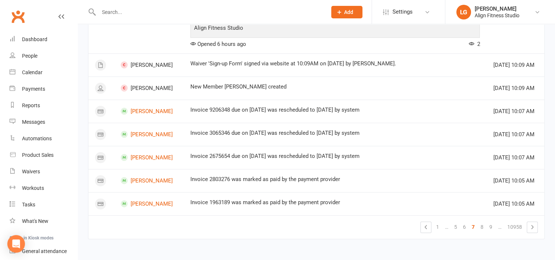
scroll to position [877, 0]
click at [492, 227] on link "9" at bounding box center [490, 226] width 9 height 10
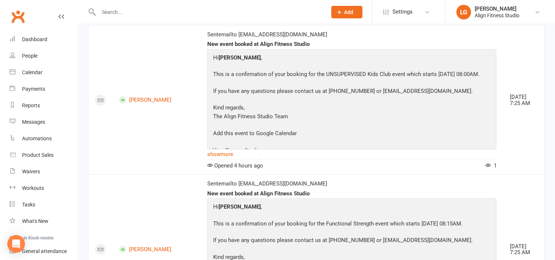
scroll to position [2191, 0]
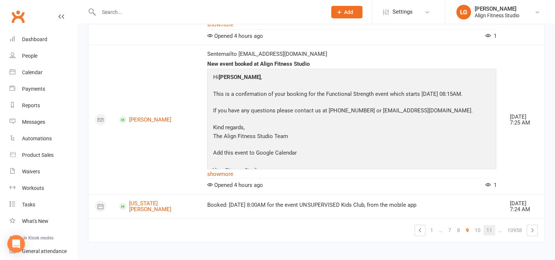
click at [489, 226] on link "11" at bounding box center [489, 230] width 12 height 10
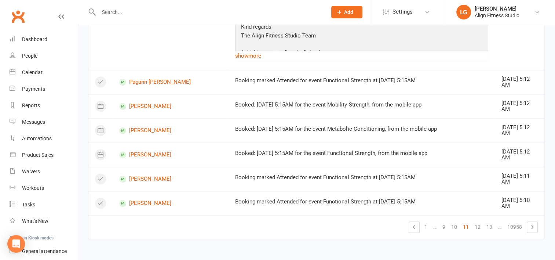
scroll to position [956, 0]
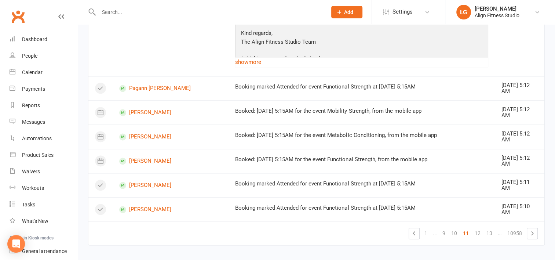
click at [489, 228] on link "13" at bounding box center [489, 233] width 12 height 10
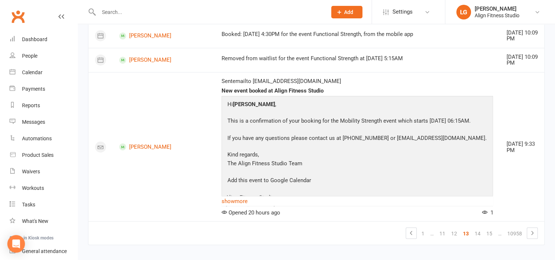
scroll to position [1265, 0]
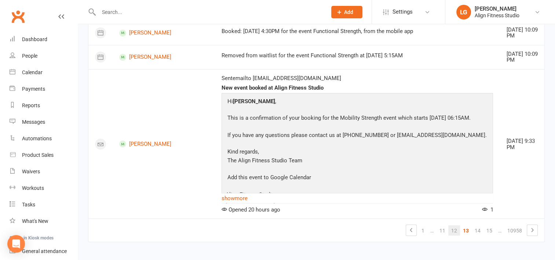
click at [455, 226] on link "12" at bounding box center [454, 230] width 12 height 10
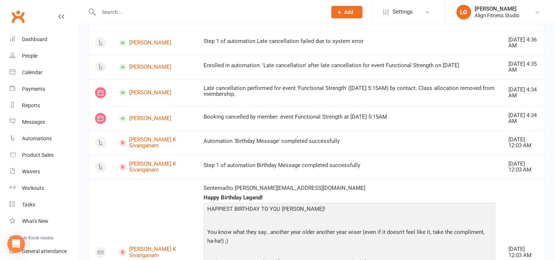
scroll to position [899, 0]
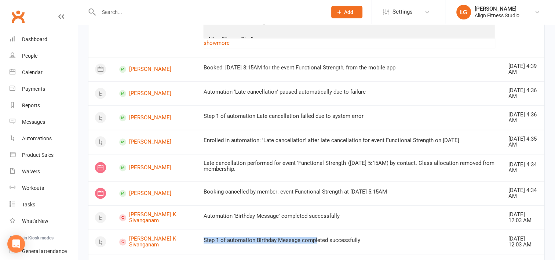
drag, startPoint x: 300, startPoint y: 238, endPoint x: 176, endPoint y: 231, distance: 124.5
click at [176, 231] on tr "Kavitha K Sivanganam Step 1 of automation Birthday Message completed successful…" at bounding box center [316, 241] width 456 height 24
drag, startPoint x: 176, startPoint y: 231, endPoint x: 169, endPoint y: 199, distance: 32.2
click at [169, 199] on td "[PERSON_NAME]" at bounding box center [155, 193] width 84 height 24
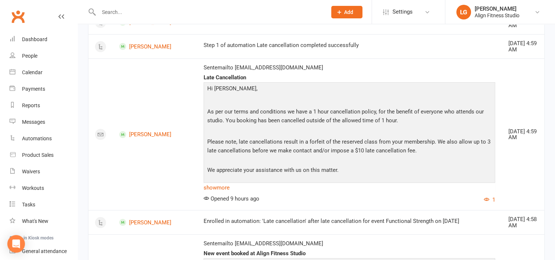
scroll to position [76, 0]
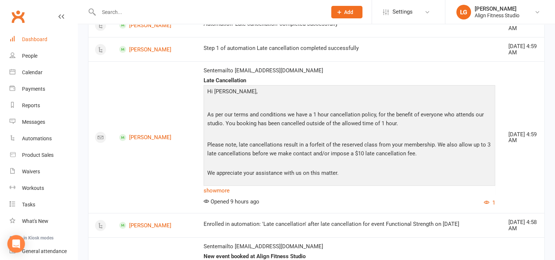
click at [35, 38] on div "Dashboard" at bounding box center [34, 39] width 25 height 6
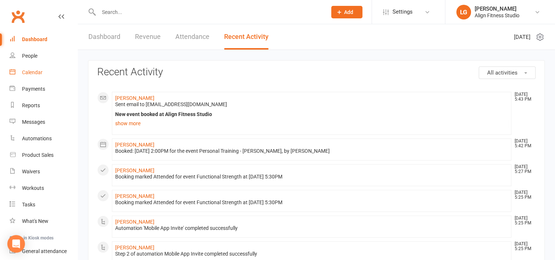
click at [34, 70] on div "Calendar" at bounding box center [32, 72] width 21 height 6
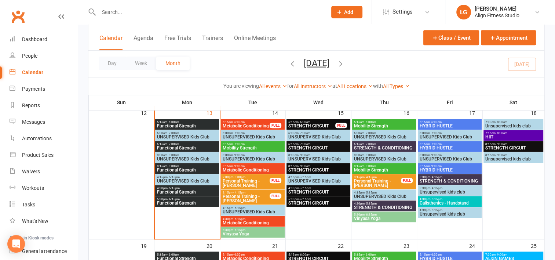
scroll to position [330, 0]
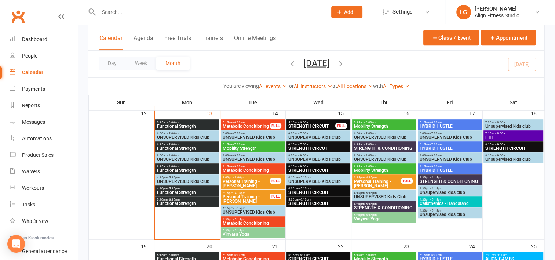
click at [183, 201] on span "Functional Strength" at bounding box center [187, 203] width 61 height 4
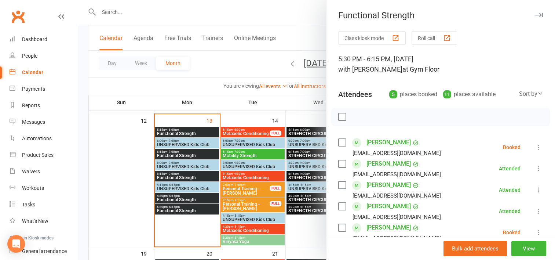
scroll to position [306, 0]
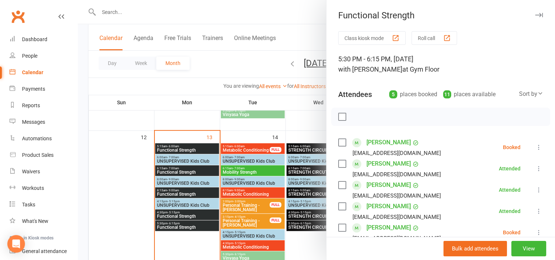
click at [247, 170] on div at bounding box center [316, 130] width 477 height 260
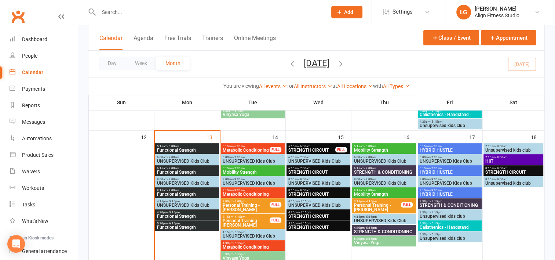
click at [247, 170] on span "Mobility Strength" at bounding box center [252, 172] width 61 height 4
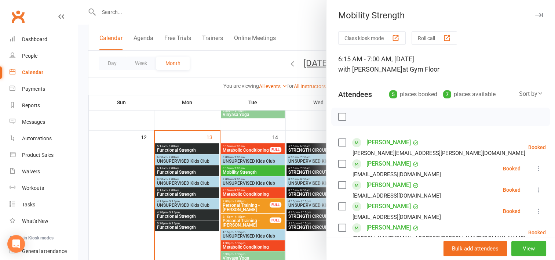
click at [280, 120] on div at bounding box center [316, 130] width 477 height 260
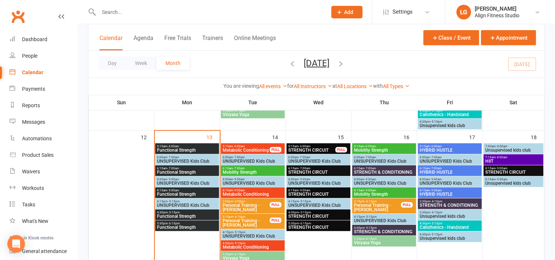
click at [368, 168] on span "- 7:00am" at bounding box center [370, 167] width 12 height 3
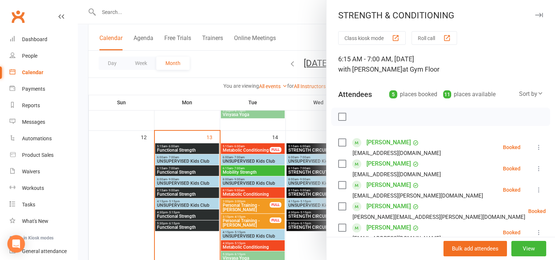
scroll to position [56, 0]
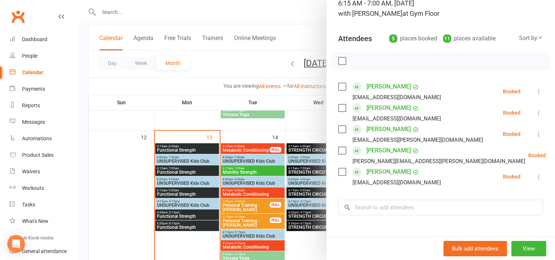
click at [308, 129] on div at bounding box center [316, 130] width 477 height 260
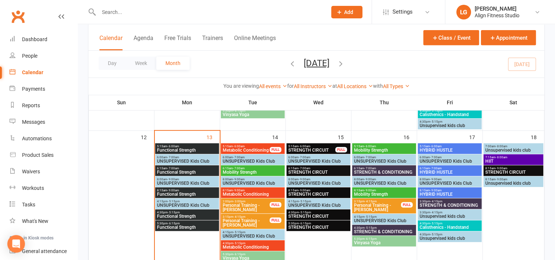
click at [385, 243] on span "Vinyasa Yoga" at bounding box center [383, 242] width 61 height 4
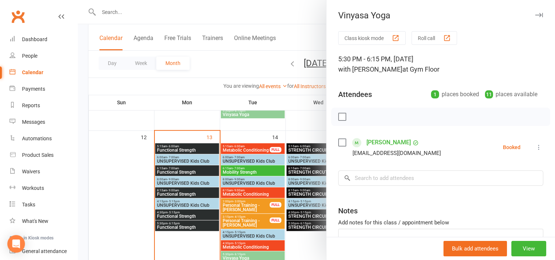
click at [315, 245] on div at bounding box center [316, 130] width 477 height 260
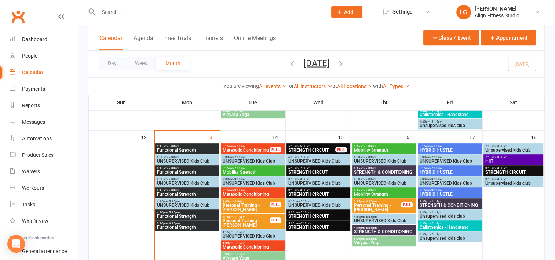
click at [241, 256] on span "Vinyasa Yoga" at bounding box center [252, 258] width 61 height 4
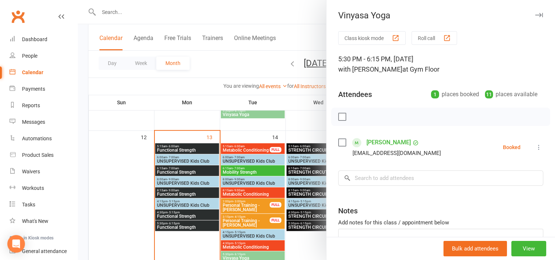
scroll to position [336, 0]
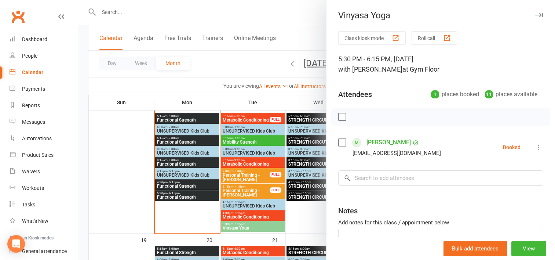
click at [298, 227] on div at bounding box center [316, 130] width 477 height 260
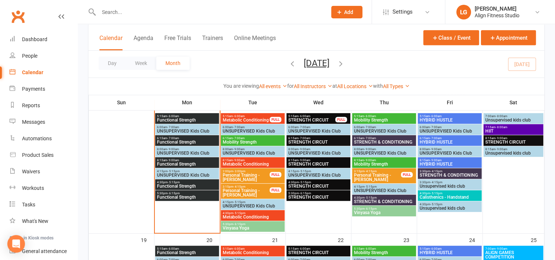
click at [432, 195] on span "Calisthenics - Handstand" at bounding box center [449, 197] width 61 height 4
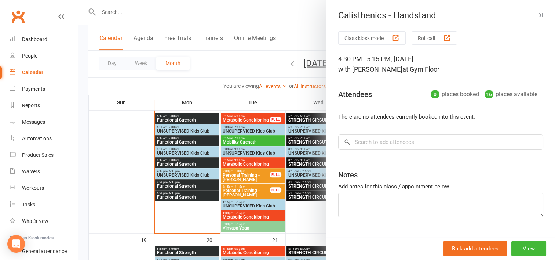
click at [308, 222] on div at bounding box center [316, 130] width 477 height 260
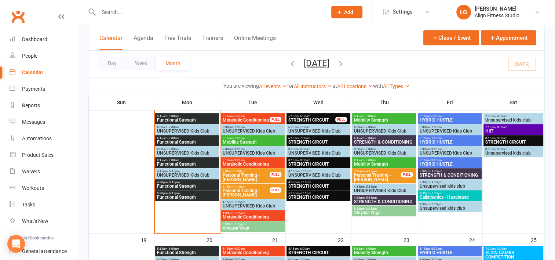
click at [437, 171] on span "- 4:15pm" at bounding box center [436, 170] width 12 height 3
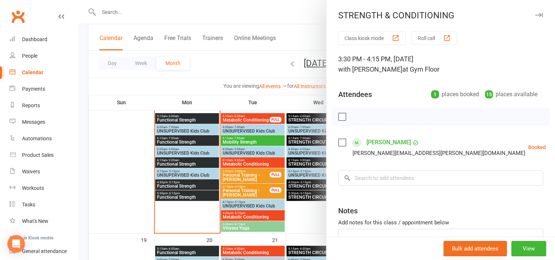
click at [312, 214] on div at bounding box center [316, 130] width 477 height 260
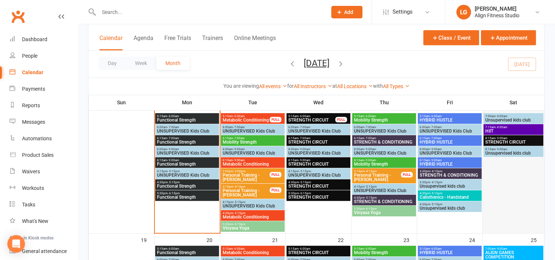
click at [489, 179] on div at bounding box center [513, 172] width 60 height 119
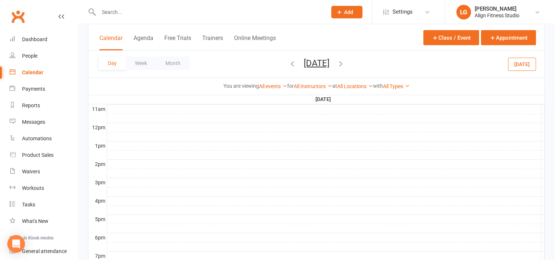
scroll to position [0, 0]
click at [35, 72] on div "Calendar" at bounding box center [32, 72] width 21 height 6
click at [170, 62] on button "Month" at bounding box center [172, 62] width 33 height 13
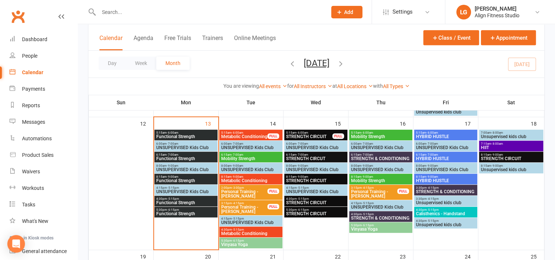
scroll to position [326, 0]
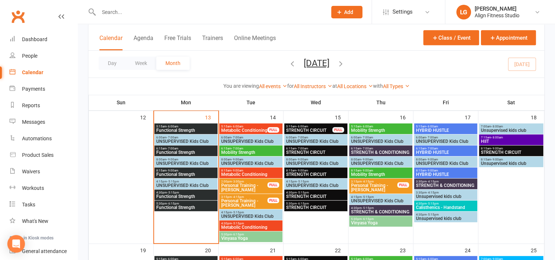
click at [248, 183] on span "Personal Training - [PERSON_NAME]" at bounding box center [244, 187] width 47 height 9
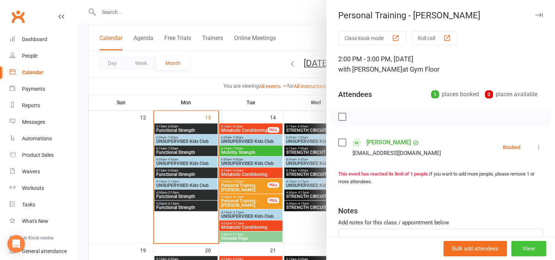
click at [515, 246] on button "View" at bounding box center [528, 248] width 35 height 15
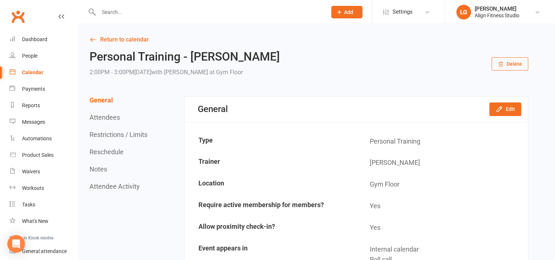
click at [510, 58] on button "Delete" at bounding box center [509, 63] width 37 height 13
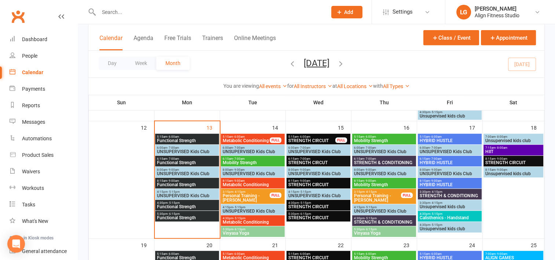
scroll to position [301, 0]
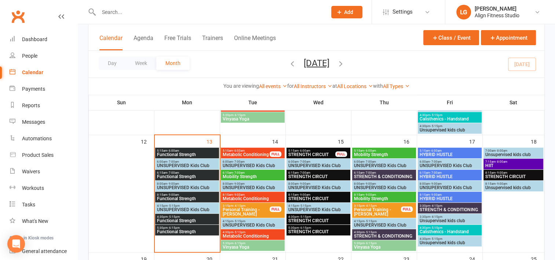
click at [118, 16] on input "text" at bounding box center [208, 12] width 225 height 10
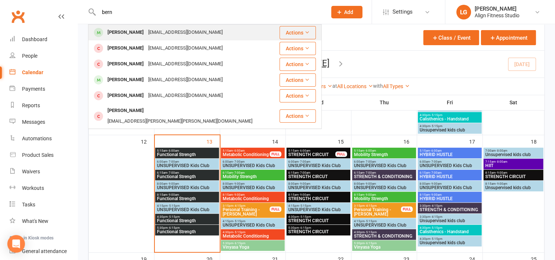
type input "bern"
click at [130, 29] on div "Bernice Spackman" at bounding box center [125, 32] width 41 height 11
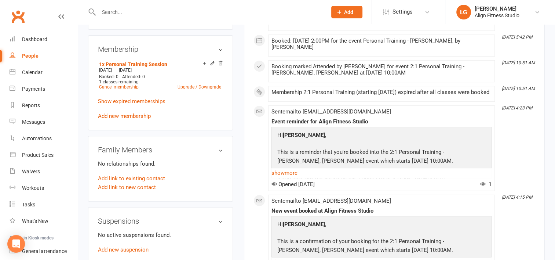
scroll to position [290, 0]
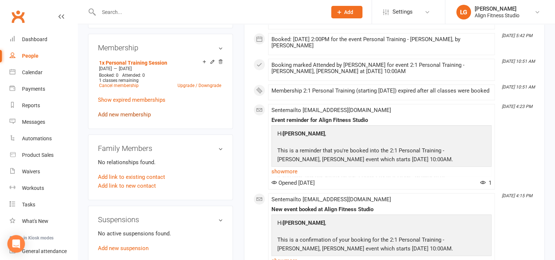
click at [117, 115] on link "Add new membership" at bounding box center [124, 114] width 53 height 7
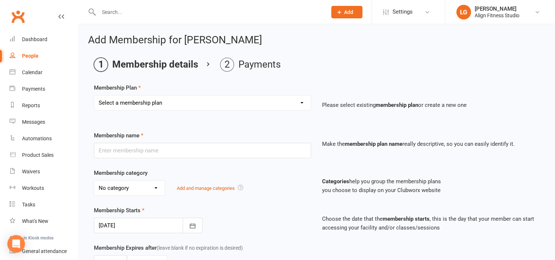
click at [156, 100] on select "Select a membership plan Create new Membership Plan RESULTS RESULTS FIFO RESULT…" at bounding box center [202, 102] width 216 height 15
select select "10"
click at [94, 95] on select "Select a membership plan Create new Membership Plan RESULTS RESULTS FIFO RESULT…" at bounding box center [202, 102] width 216 height 15
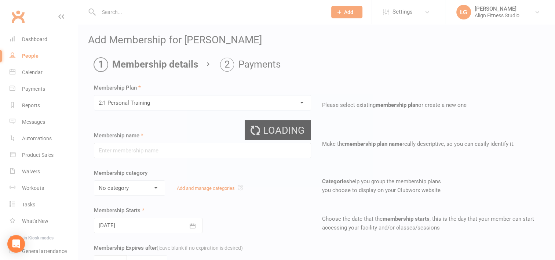
type input "2:1 Personal Training"
select select "10"
type input "6"
select select "2"
type input "1"
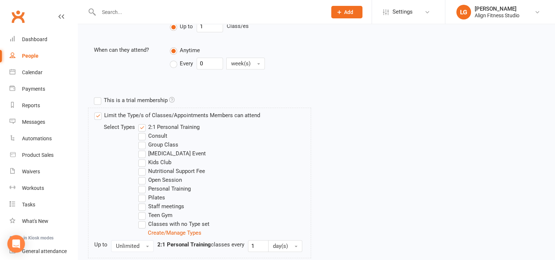
scroll to position [338, 0]
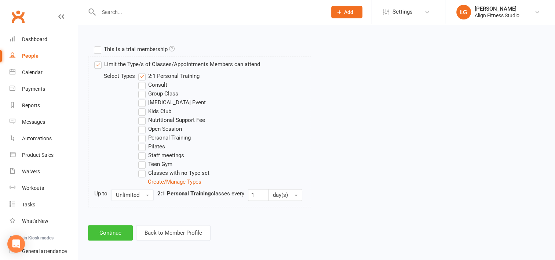
click at [113, 230] on button "Continue" at bounding box center [110, 232] width 45 height 15
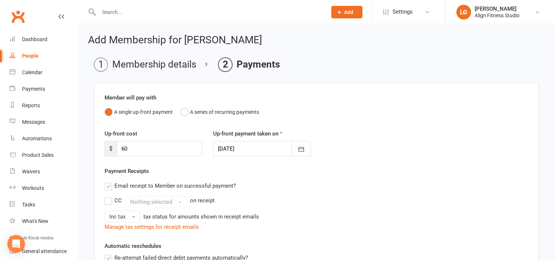
scroll to position [197, 0]
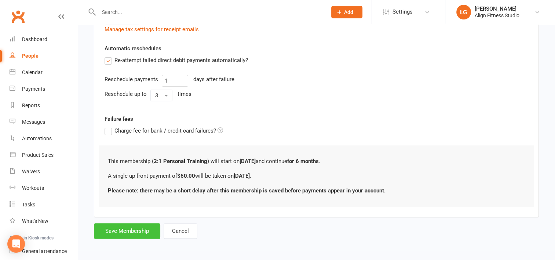
click at [140, 231] on button "Save Membership" at bounding box center [127, 230] width 66 height 15
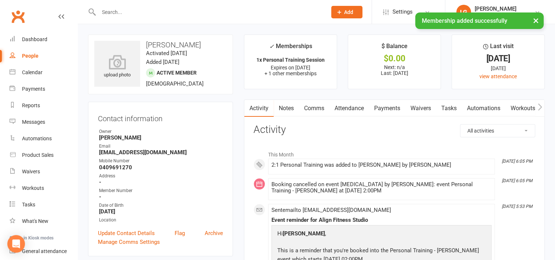
click at [132, 12] on div "× Membership added successfully" at bounding box center [272, 12] width 545 height 0
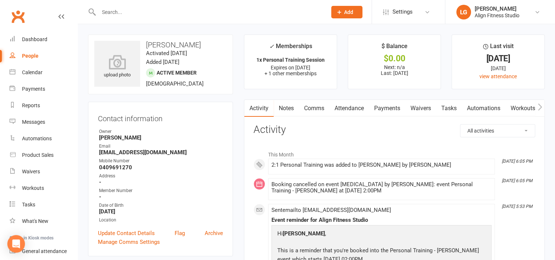
click at [121, 7] on input "text" at bounding box center [208, 12] width 225 height 10
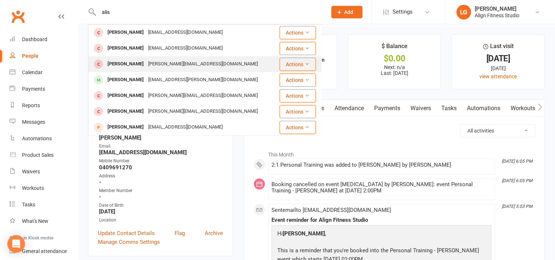
type input "alis"
click at [134, 66] on div "Alison Brett" at bounding box center [125, 64] width 41 height 11
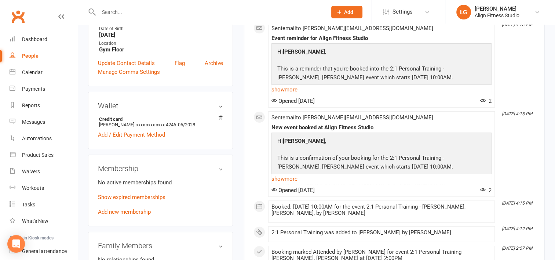
scroll to position [198, 0]
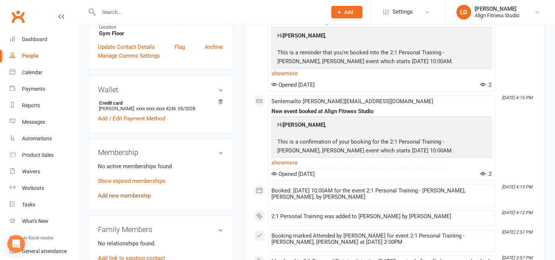
click at [133, 198] on link "Add new membership" at bounding box center [124, 195] width 53 height 7
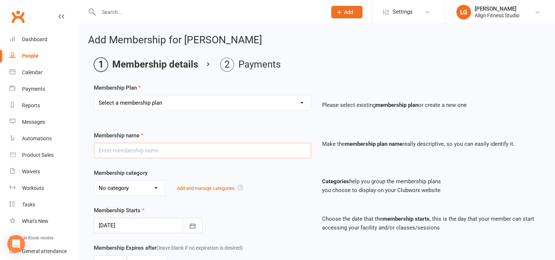
click at [175, 148] on input "text" at bounding box center [202, 150] width 217 height 15
click at [204, 112] on div "Select a membership plan Create new Membership Plan RESULTS RESULTS FIFO RESULT…" at bounding box center [202, 108] width 228 height 26
click at [252, 102] on select "Select a membership plan Create new Membership Plan RESULTS RESULTS FIFO RESULT…" at bounding box center [202, 102] width 216 height 15
select select "10"
click at [94, 95] on select "Select a membership plan Create new Membership Plan RESULTS RESULTS FIFO RESULT…" at bounding box center [202, 102] width 216 height 15
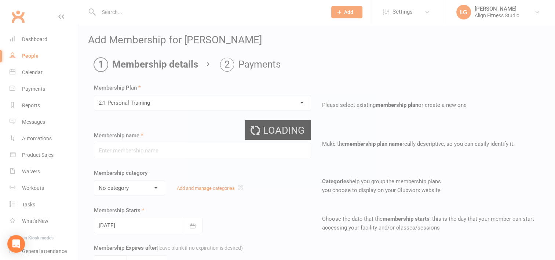
type input "2:1 Personal Training"
select select "10"
type input "6"
select select "2"
type input "1"
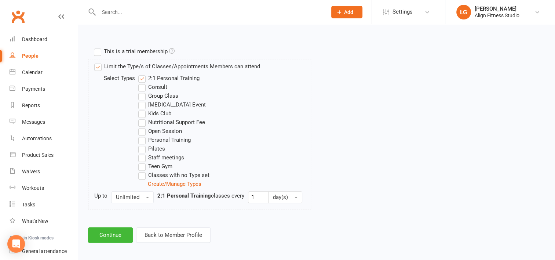
scroll to position [338, 0]
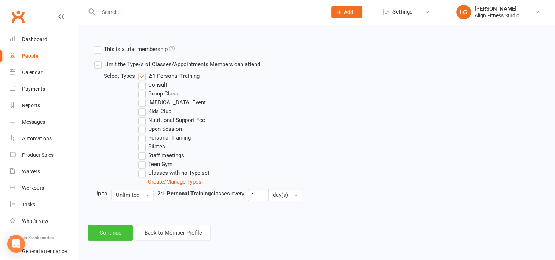
click at [116, 227] on button "Continue" at bounding box center [110, 232] width 45 height 15
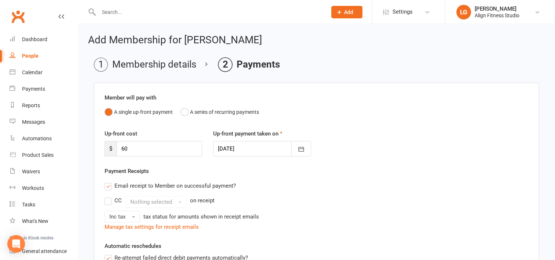
scroll to position [197, 0]
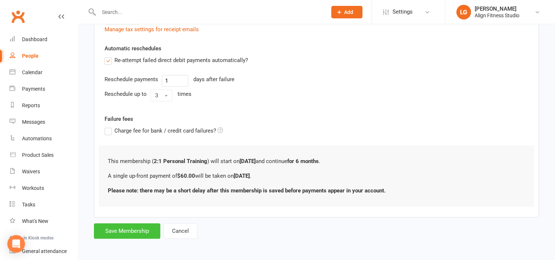
click at [136, 233] on button "Save Membership" at bounding box center [127, 230] width 66 height 15
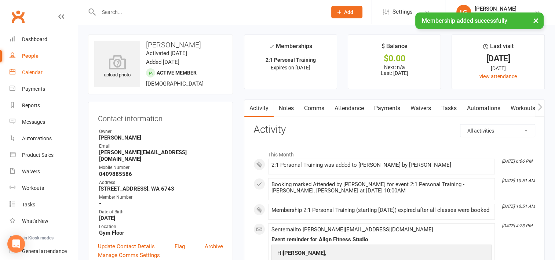
click at [33, 70] on div "Calendar" at bounding box center [32, 72] width 21 height 6
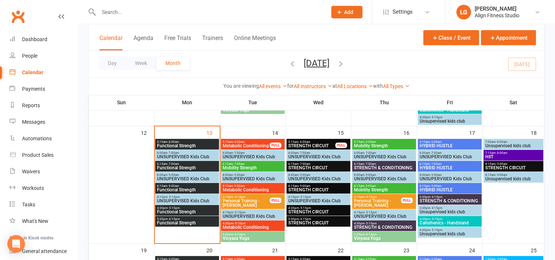
scroll to position [311, 0]
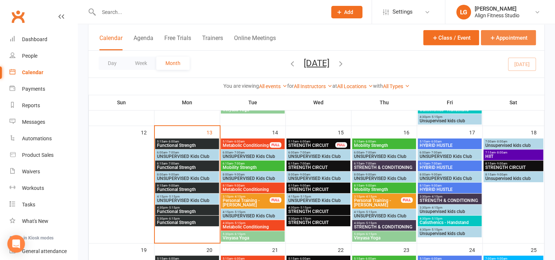
click at [509, 37] on button "Appointment" at bounding box center [508, 37] width 55 height 15
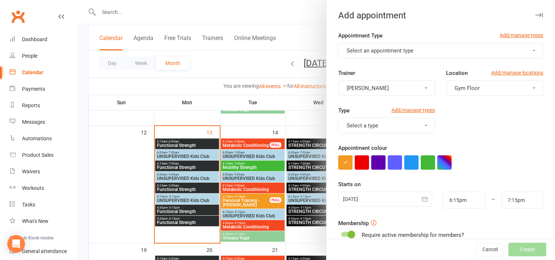
click at [362, 49] on span "Select an appointment type" at bounding box center [379, 50] width 67 height 7
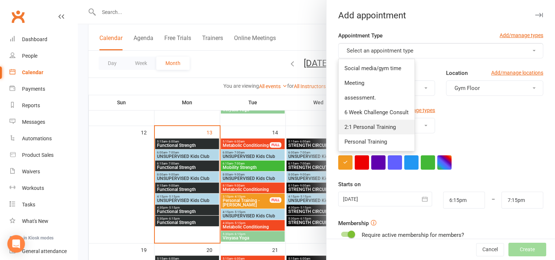
click at [357, 125] on span "2:1 Personal Training" at bounding box center [369, 127] width 51 height 7
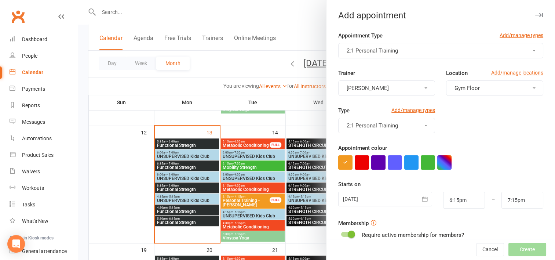
click at [389, 85] on button "[PERSON_NAME]" at bounding box center [386, 87] width 97 height 15
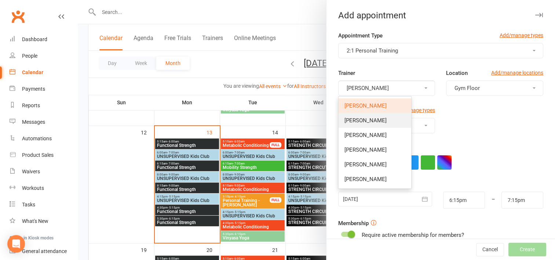
click at [370, 119] on link "[PERSON_NAME]" at bounding box center [374, 120] width 73 height 15
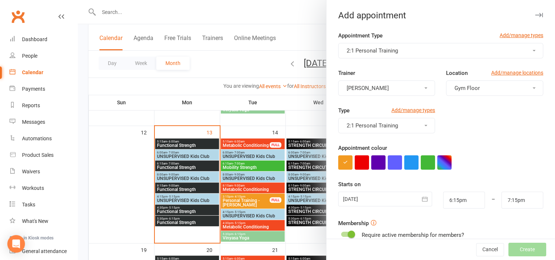
click at [417, 198] on button "button" at bounding box center [424, 198] width 15 height 15
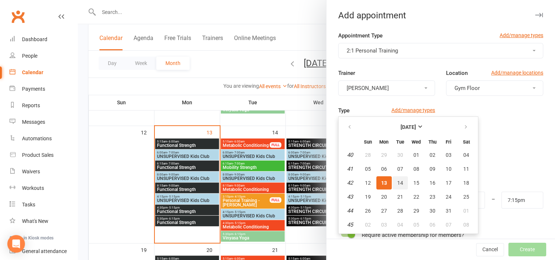
click at [400, 180] on button "14" at bounding box center [399, 182] width 15 height 13
type input "14 Oct 2025"
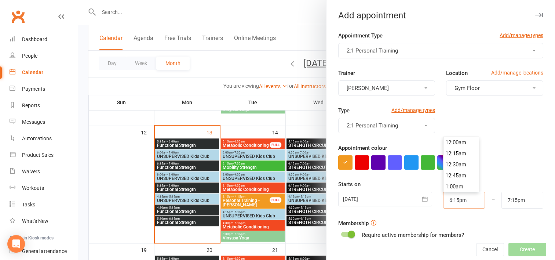
scroll to position [792, 0]
click at [465, 198] on input "6:15pm" at bounding box center [464, 199] width 42 height 17
type input "2:00pm"
type input "3:00pm"
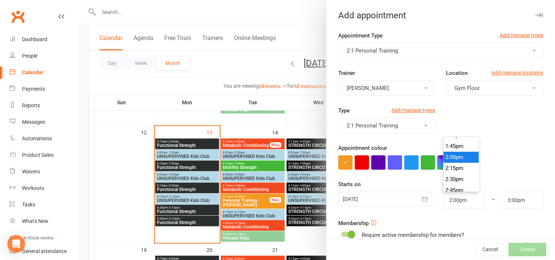
click at [455, 154] on li "2:00pm" at bounding box center [460, 156] width 35 height 11
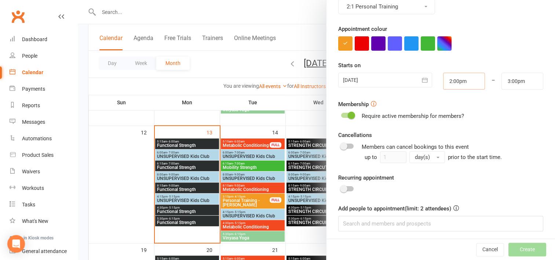
scroll to position [121, 0]
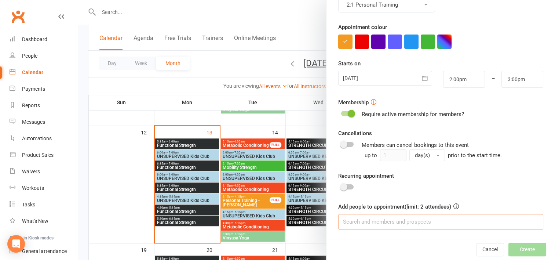
click at [346, 219] on input at bounding box center [440, 221] width 205 height 15
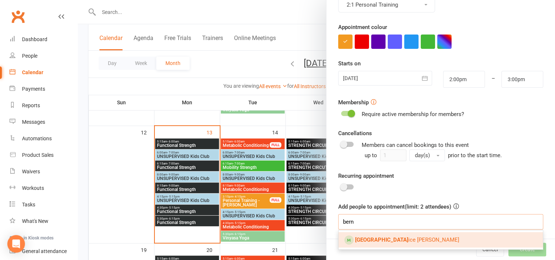
type input "bern"
click at [364, 235] on link "Bern ice Spackman" at bounding box center [440, 239] width 204 height 15
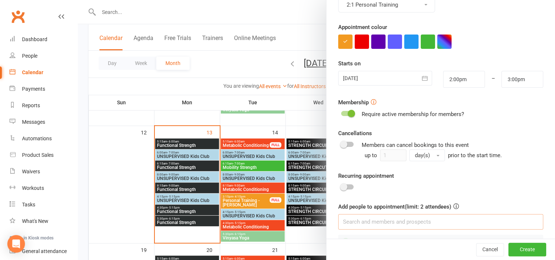
click at [351, 222] on input at bounding box center [440, 221] width 205 height 15
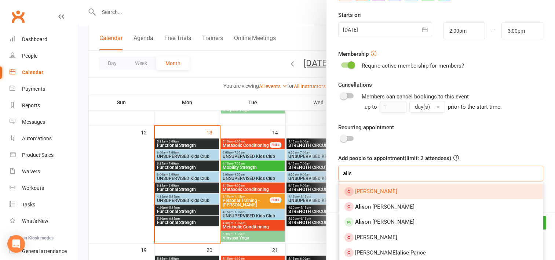
scroll to position [171, 0]
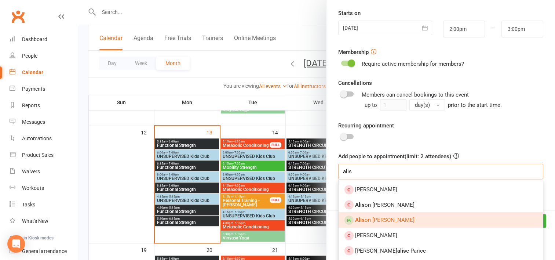
type input "alis"
click at [383, 220] on link "Alis on Brett" at bounding box center [440, 219] width 204 height 15
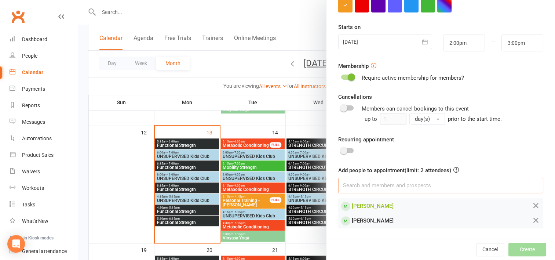
scroll to position [156, 0]
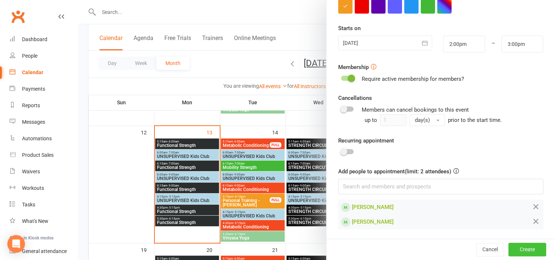
click at [517, 247] on button "Create" at bounding box center [527, 249] width 38 height 13
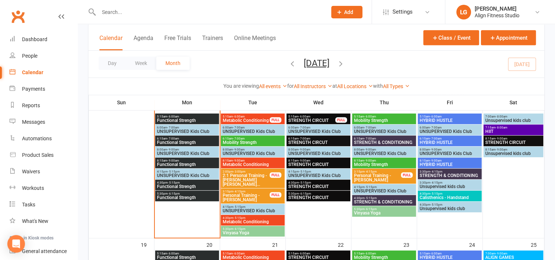
scroll to position [337, 0]
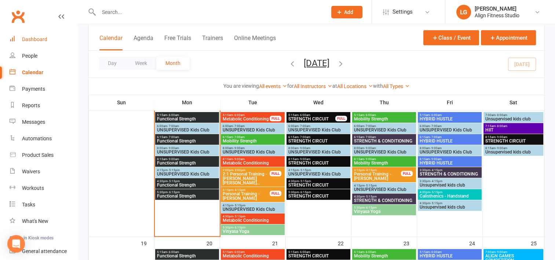
click at [37, 35] on link "Dashboard" at bounding box center [44, 39] width 68 height 16
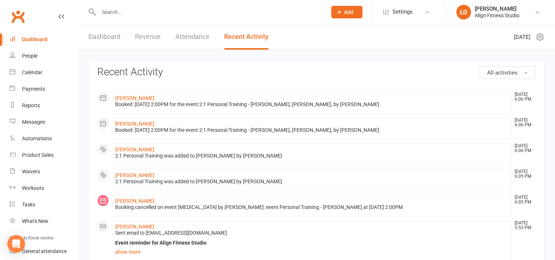
click at [141, 37] on link "Revenue" at bounding box center [148, 36] width 26 height 25
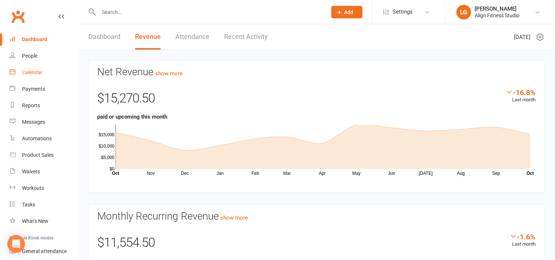
click at [33, 76] on link "Calendar" at bounding box center [44, 72] width 68 height 16
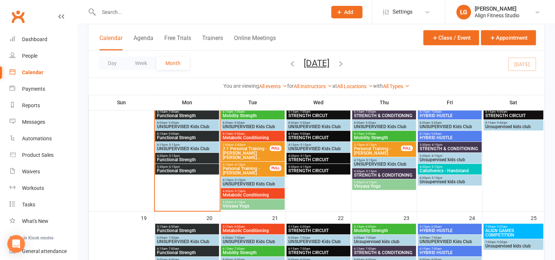
scroll to position [362, 0]
click at [180, 157] on span "Functional Strength" at bounding box center [187, 159] width 61 height 4
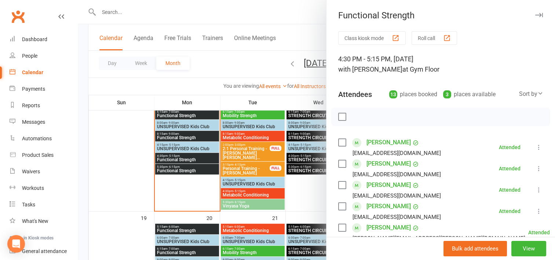
click at [175, 170] on div at bounding box center [316, 130] width 477 height 260
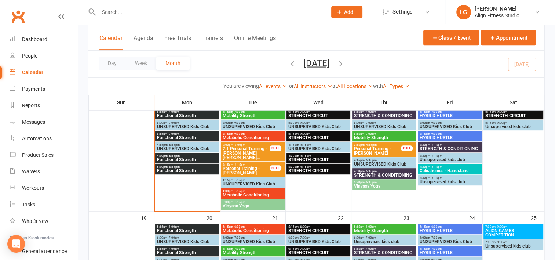
click at [175, 170] on span "Functional Strength" at bounding box center [187, 170] width 61 height 4
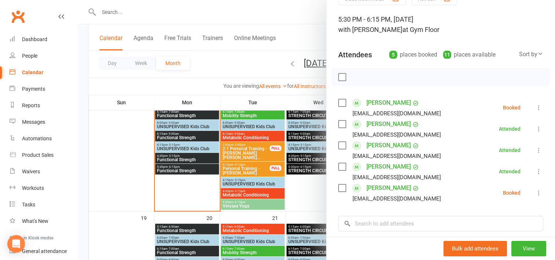
scroll to position [40, 0]
click at [139, 184] on div at bounding box center [316, 130] width 477 height 260
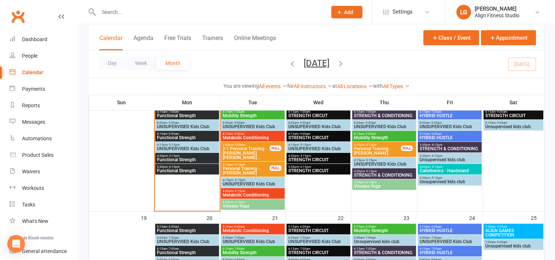
scroll to position [330, 0]
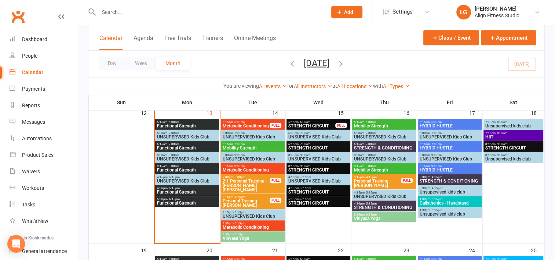
click at [189, 146] on span "Functional Strength" at bounding box center [187, 148] width 61 height 4
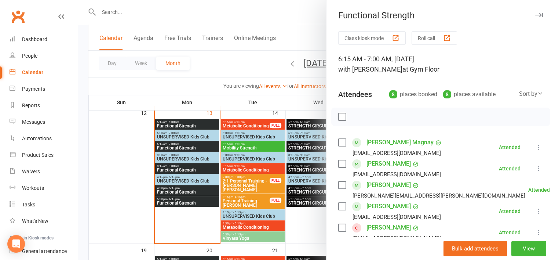
click at [182, 170] on div at bounding box center [316, 130] width 477 height 260
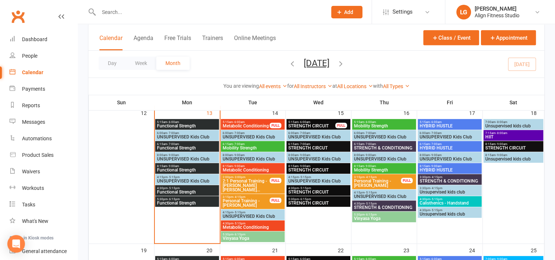
click at [182, 170] on span "Functional Strength" at bounding box center [187, 170] width 61 height 4
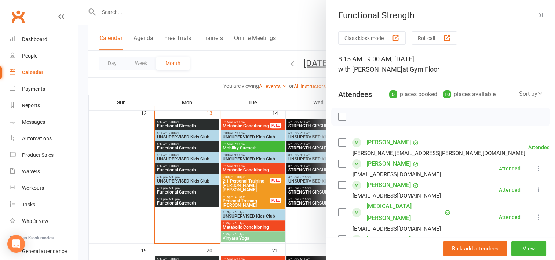
click at [177, 200] on div at bounding box center [316, 130] width 477 height 260
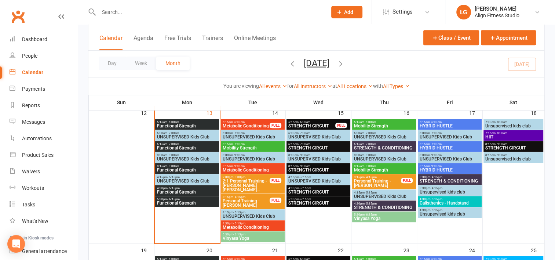
click at [177, 201] on span "Functional Strength" at bounding box center [187, 203] width 61 height 4
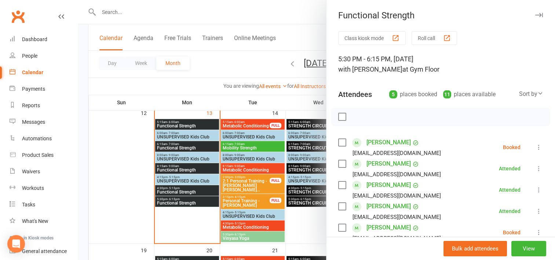
click at [132, 176] on div at bounding box center [316, 130] width 477 height 260
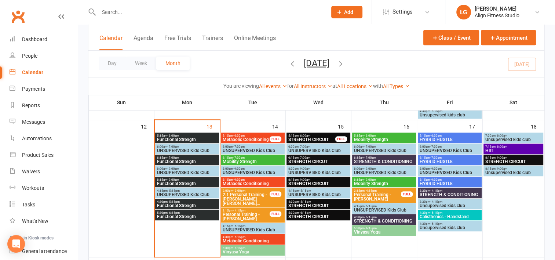
scroll to position [313, 0]
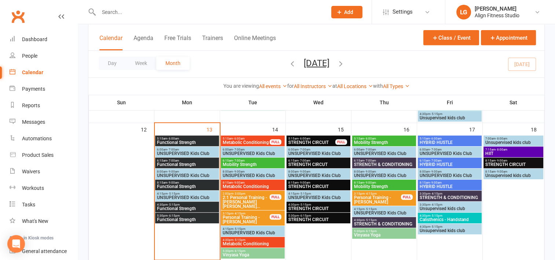
click at [175, 140] on span "Functional Strength" at bounding box center [187, 142] width 61 height 4
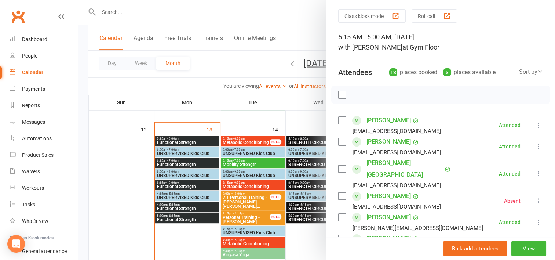
scroll to position [14, 0]
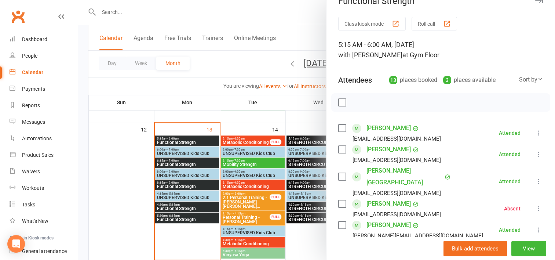
click at [132, 154] on div at bounding box center [316, 130] width 477 height 260
